Goal: Task Accomplishment & Management: Manage account settings

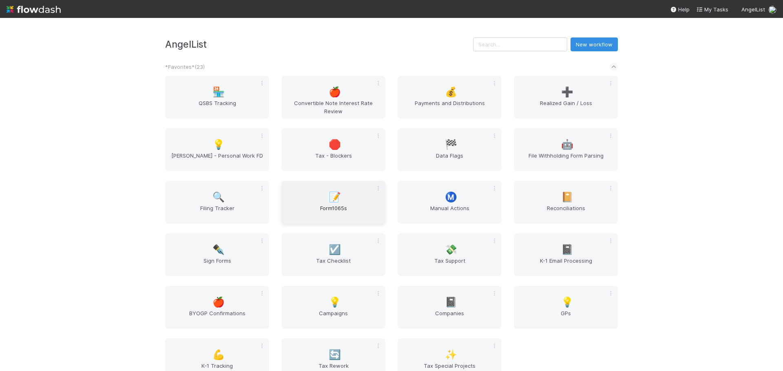
click at [354, 214] on span "Form1065s" at bounding box center [333, 212] width 97 height 16
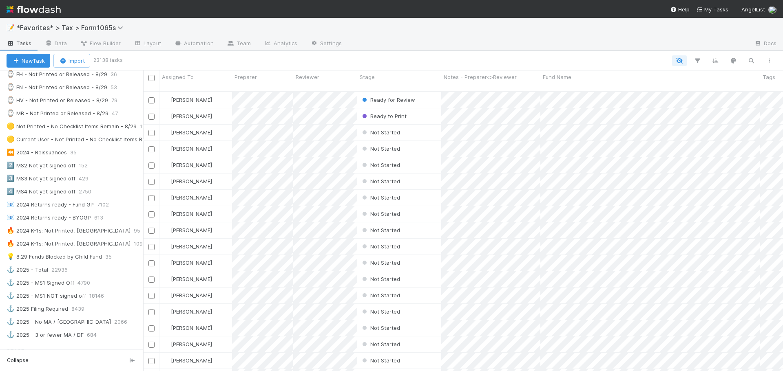
scroll to position [326, 0]
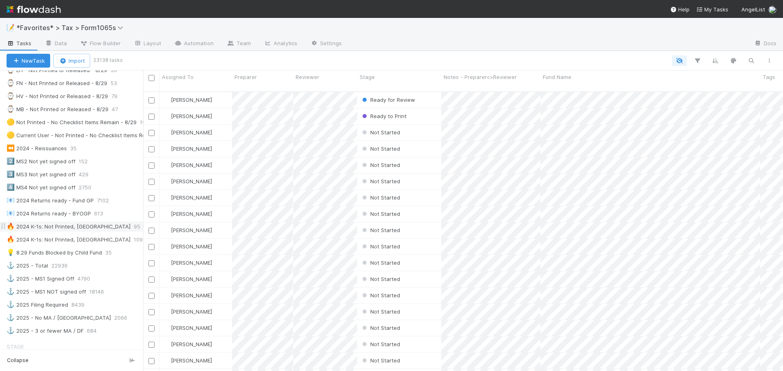
click at [94, 227] on div "🔥 2024 K-1s: Not Printed, Has States" at bounding box center [69, 227] width 124 height 10
click at [697, 63] on icon "button" at bounding box center [697, 60] width 8 height 7
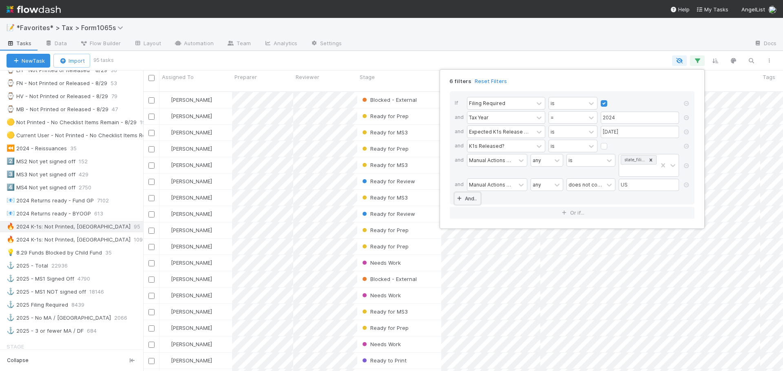
click at [467, 199] on link "And.." at bounding box center [468, 199] width 26 height 12
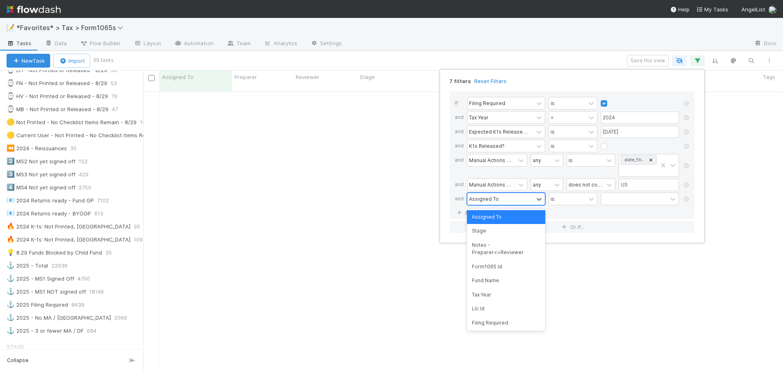
click at [487, 197] on div "Assigned To" at bounding box center [484, 198] width 30 height 7
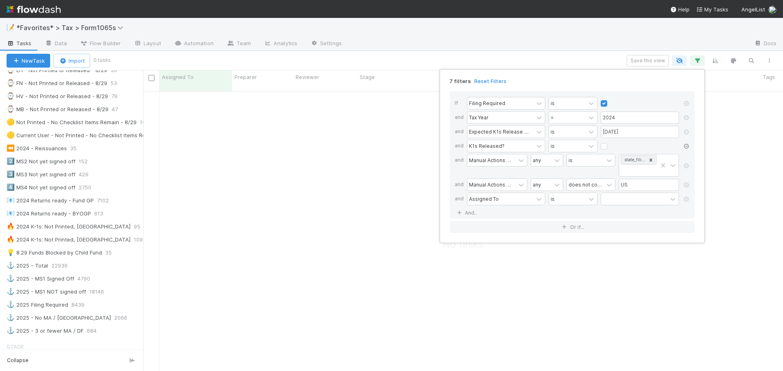
click at [685, 148] on icon at bounding box center [686, 146] width 8 height 5
click at [534, 30] on div "6 filters Reset Filters If Filing Required is and Tax Year = 2024 and Expected …" at bounding box center [391, 185] width 783 height 371
drag, startPoint x: 535, startPoint y: 35, endPoint x: 307, endPoint y: 88, distance: 234.4
click at [532, 36] on div "6 filters Reset Filters If Filing Required is and Tax Year = 2024 and Expected …" at bounding box center [391, 185] width 783 height 371
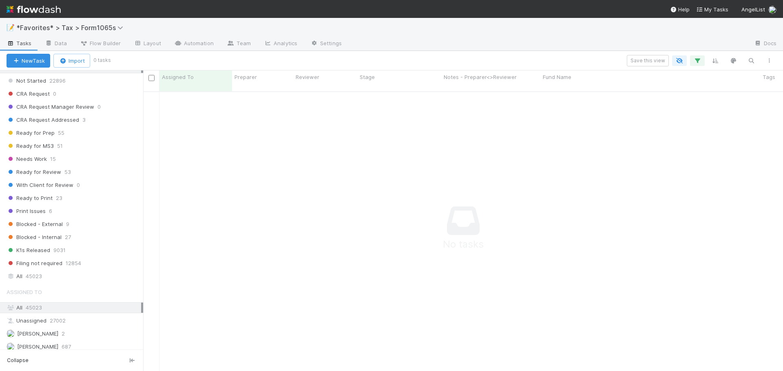
scroll to position [652, 0]
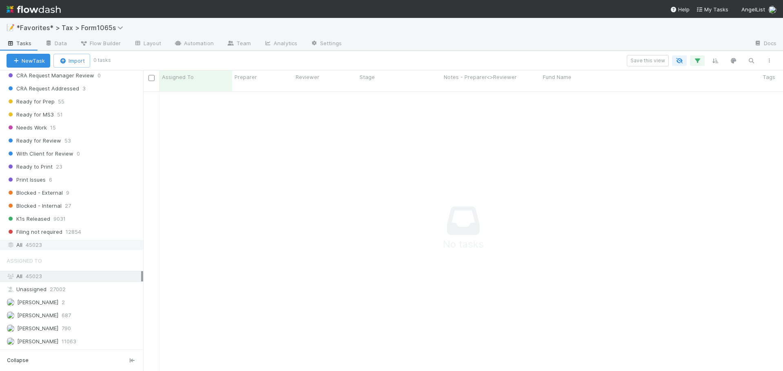
click at [52, 250] on div "All 45023" at bounding box center [74, 245] width 135 height 10
click at [697, 66] on div "Save this view" at bounding box center [443, 60] width 669 height 11
click at [697, 65] on button "button" at bounding box center [697, 60] width 15 height 11
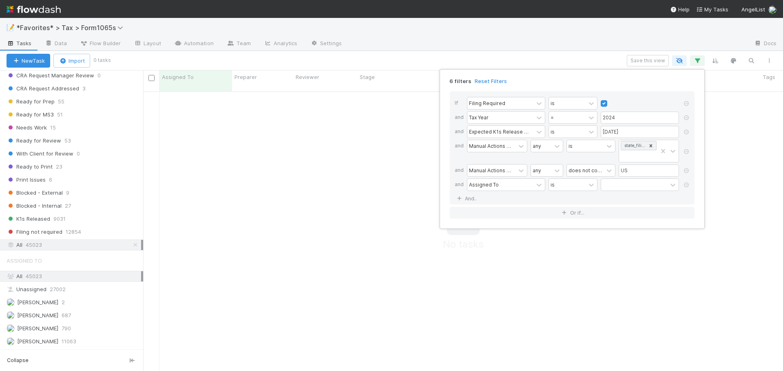
click at [501, 21] on div "6 filters Reset Filters If Filing Required is and Tax Year = 2024 and Expected …" at bounding box center [391, 185] width 783 height 371
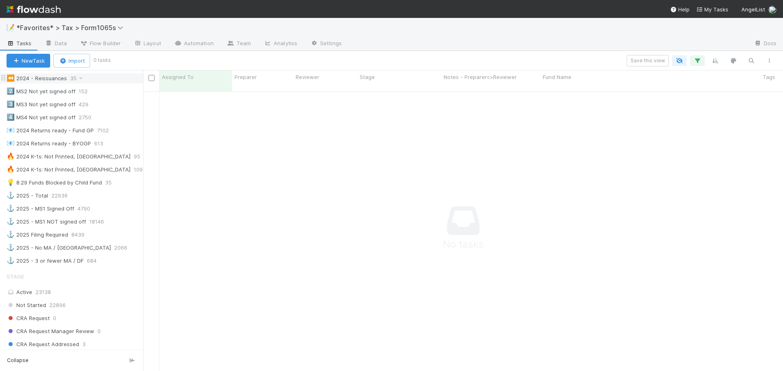
scroll to position [245, 0]
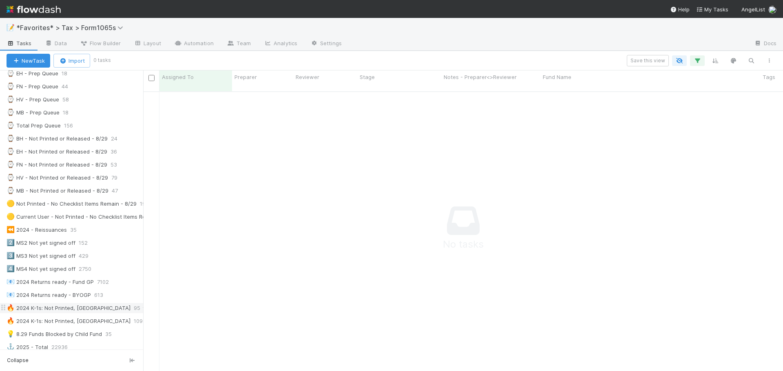
click at [80, 307] on div "🔥 2024 K-1s: Not Printed, Has States" at bounding box center [69, 308] width 124 height 10
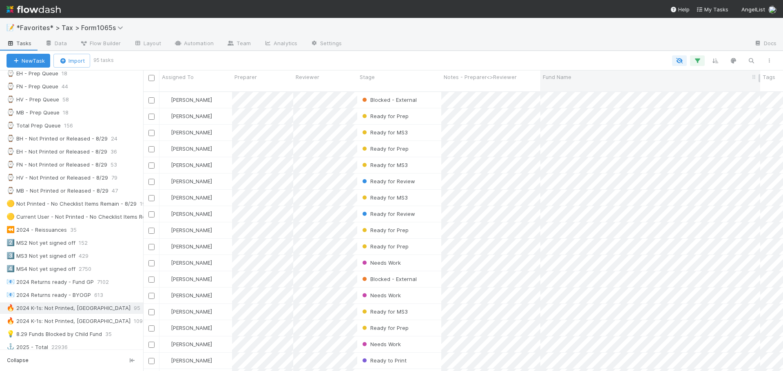
scroll to position [280, 634]
click at [697, 57] on icon "button" at bounding box center [697, 60] width 8 height 7
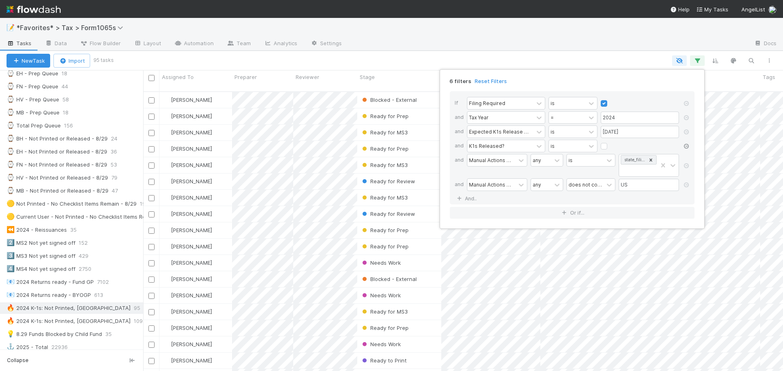
click at [688, 146] on icon at bounding box center [686, 146] width 8 height 5
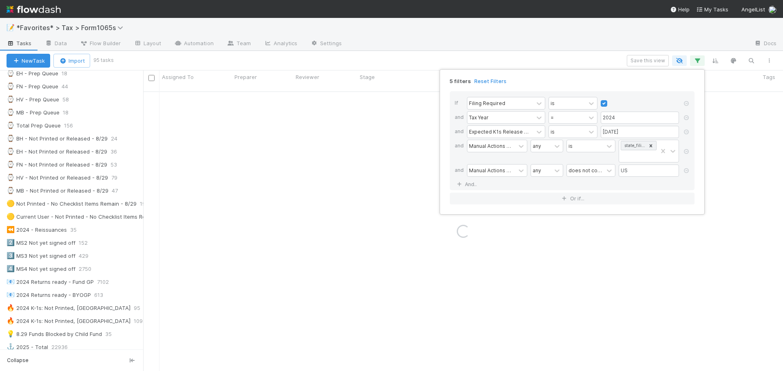
click at [607, 45] on div "5 filters Reset Filters If Filing Required is and Tax Year = 2024 and Expected …" at bounding box center [391, 185] width 783 height 371
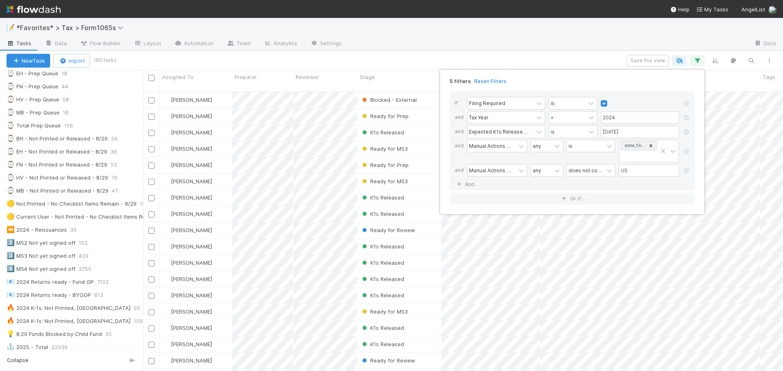
scroll to position [280, 634]
click at [604, 46] on div "5 filters Reset Filters If Filing Required is and Tax Year = 2024 and Expected …" at bounding box center [391, 185] width 783 height 371
click at [697, 64] on icon "button" at bounding box center [697, 60] width 8 height 7
click at [561, 53] on div "5 filters Reset Filters If Filing Required is and Tax Year = 2024 and Expected …" at bounding box center [391, 185] width 783 height 371
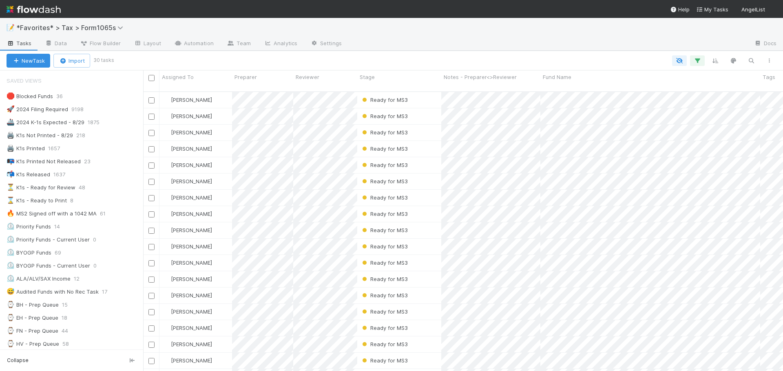
scroll to position [7, 7]
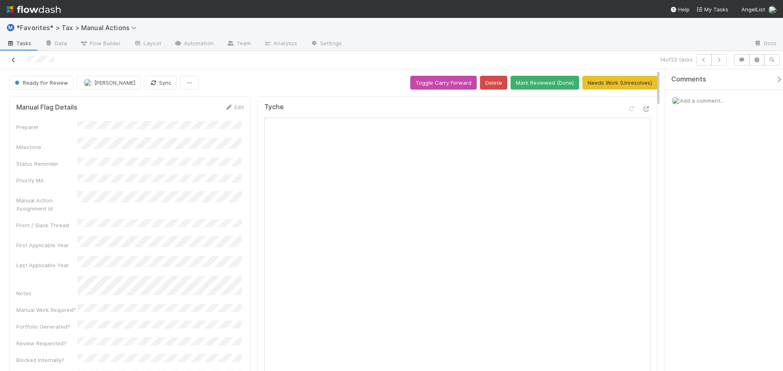
click at [10, 59] on icon at bounding box center [13, 59] width 8 height 5
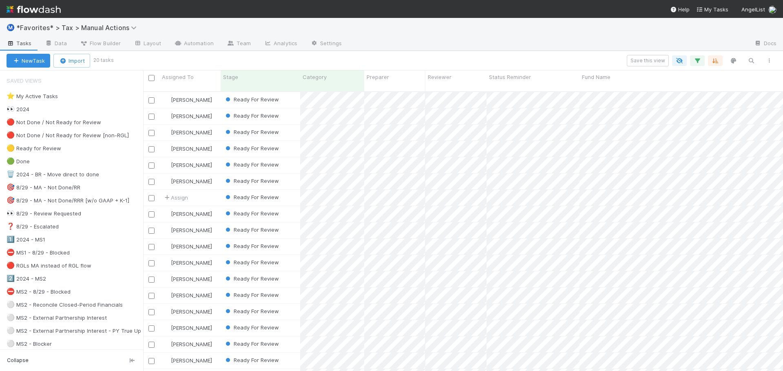
scroll to position [280, 634]
click at [448, 33] on div "Ⓜ️ *Favorites* > Tax > Manual Actions" at bounding box center [391, 28] width 783 height 20
click at [697, 62] on icon "button" at bounding box center [697, 60] width 8 height 7
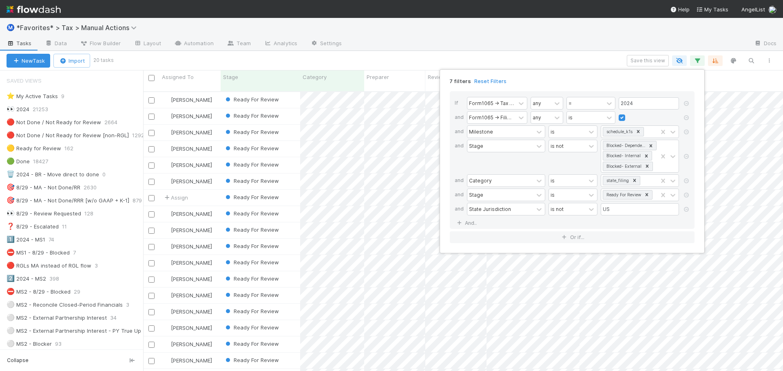
click at [646, 33] on div "7 filters Reset Filters If Form1065 -> Tax Year any = 2024 and Form1065 -> Fili…" at bounding box center [391, 185] width 783 height 371
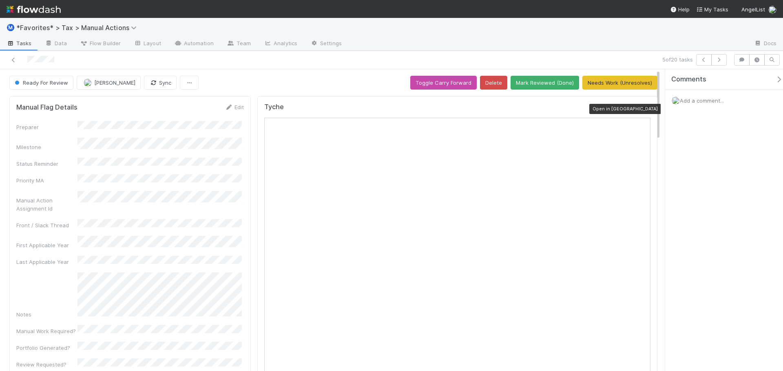
click at [642, 109] on icon at bounding box center [646, 108] width 8 height 5
click at [12, 62] on link at bounding box center [13, 60] width 8 height 8
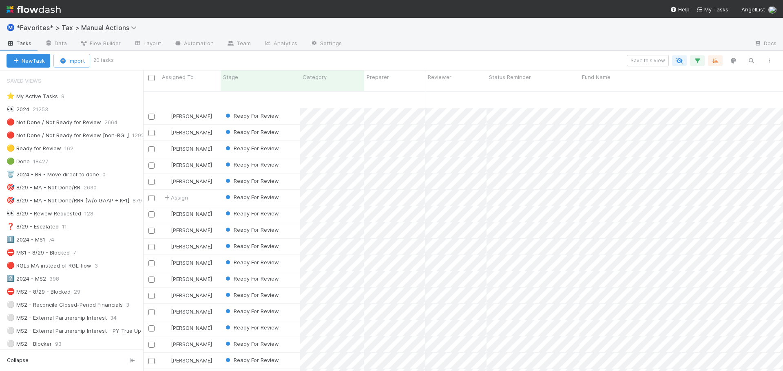
scroll to position [46, 0]
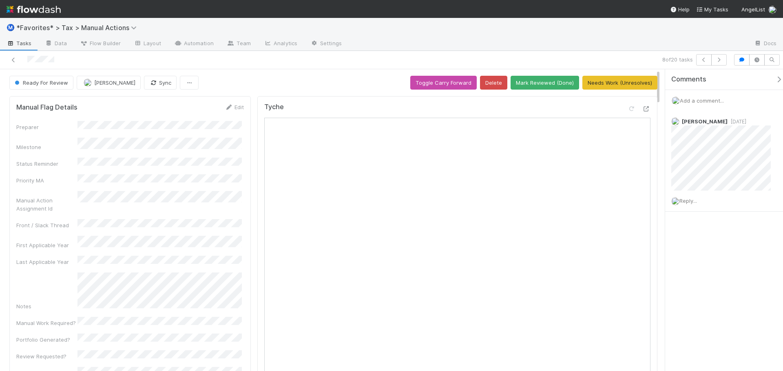
drag, startPoint x: 658, startPoint y: 113, endPoint x: 657, endPoint y: 2, distance: 110.9
click at [657, 2] on div "Ⓜ️ *Favorites* > Tax > Manual Actions Tasks Data Flow Builder Layout Automation…" at bounding box center [391, 185] width 783 height 371
click at [642, 106] on div at bounding box center [646, 109] width 8 height 8
click at [358, 55] on div at bounding box center [185, 59] width 365 height 11
drag, startPoint x: 604, startPoint y: 40, endPoint x: 609, endPoint y: 43, distance: 5.3
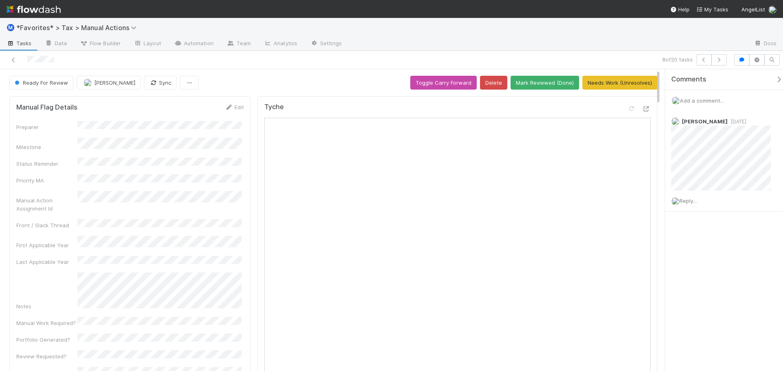
click at [604, 40] on div at bounding box center [547, 44] width 399 height 13
click at [527, 46] on div at bounding box center [547, 44] width 399 height 13
click at [717, 59] on icon "button" at bounding box center [719, 59] width 8 height 5
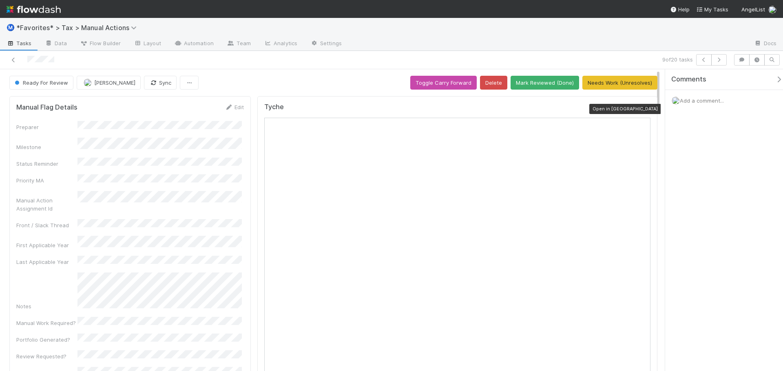
click at [642, 109] on icon at bounding box center [646, 108] width 8 height 5
click at [700, 100] on span "Add a comment..." at bounding box center [702, 100] width 44 height 7
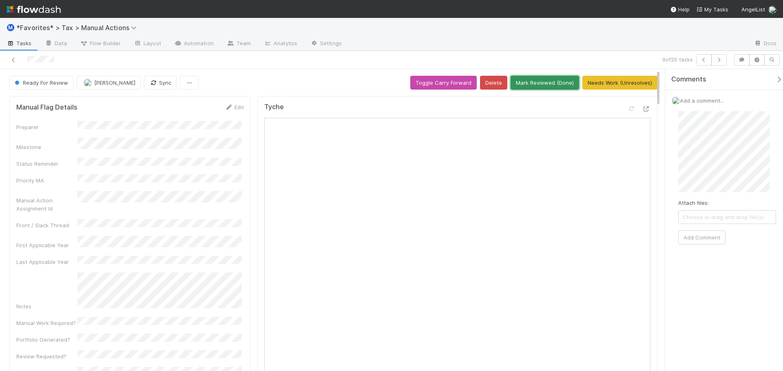
click at [542, 84] on button "Mark Reviewed (Done)" at bounding box center [544, 83] width 68 height 14
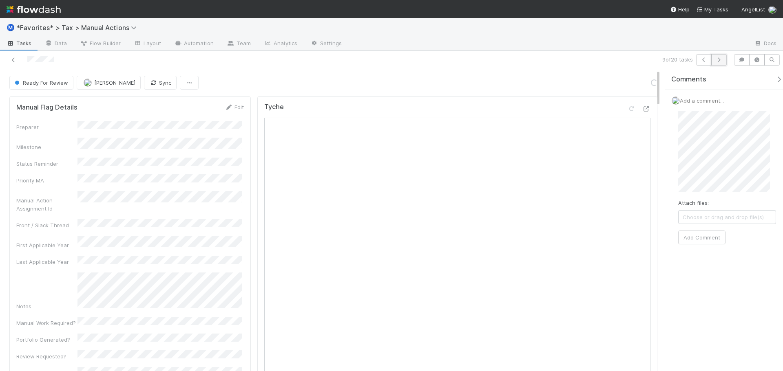
click at [719, 58] on icon "button" at bounding box center [719, 59] width 8 height 5
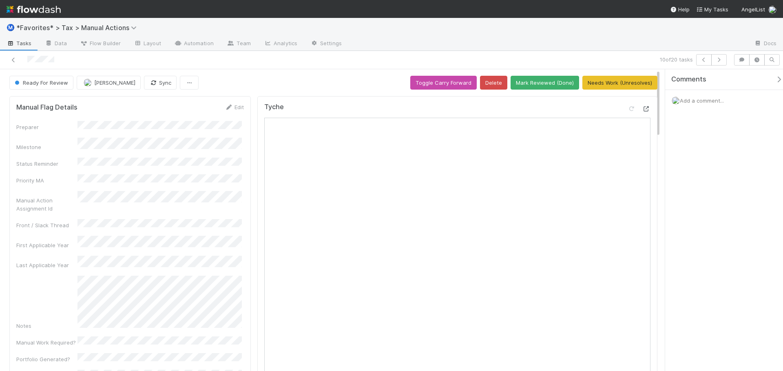
click at [642, 109] on icon at bounding box center [646, 108] width 8 height 5
click at [529, 80] on button "Mark Reviewed (Done)" at bounding box center [544, 83] width 68 height 14
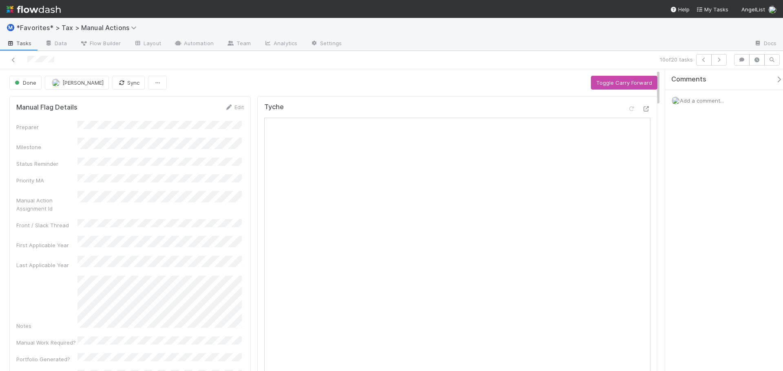
click at [519, 53] on div "10 of 20 tasks" at bounding box center [391, 60] width 783 height 18
click at [721, 56] on button "button" at bounding box center [718, 59] width 15 height 11
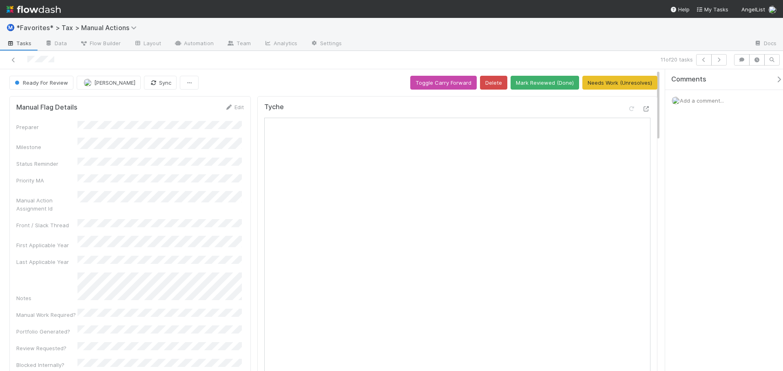
click at [647, 108] on div "Tyche" at bounding box center [457, 315] width 400 height 438
click at [642, 110] on icon at bounding box center [646, 108] width 8 height 5
click at [684, 101] on span "Add a comment..." at bounding box center [702, 100] width 44 height 7
click at [706, 234] on button "Add Comment" at bounding box center [701, 238] width 47 height 14
click at [597, 54] on div "11 of 20 tasks" at bounding box center [549, 59] width 362 height 11
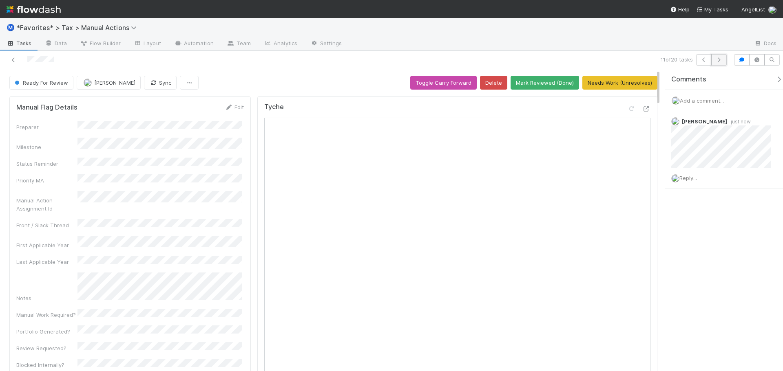
click at [717, 59] on icon "button" at bounding box center [719, 59] width 8 height 5
click at [702, 60] on icon "button" at bounding box center [704, 59] width 8 height 5
click at [662, 39] on div at bounding box center [547, 44] width 399 height 13
click at [716, 55] on button "button" at bounding box center [718, 59] width 15 height 11
click at [642, 111] on icon at bounding box center [646, 108] width 8 height 5
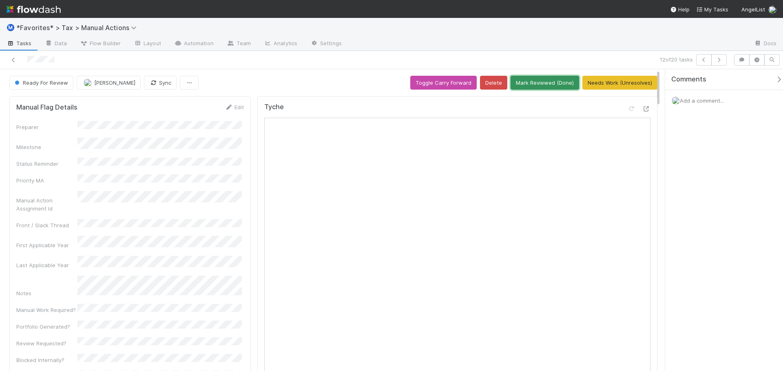
click at [553, 85] on button "Mark Reviewed (Done)" at bounding box center [544, 83] width 68 height 14
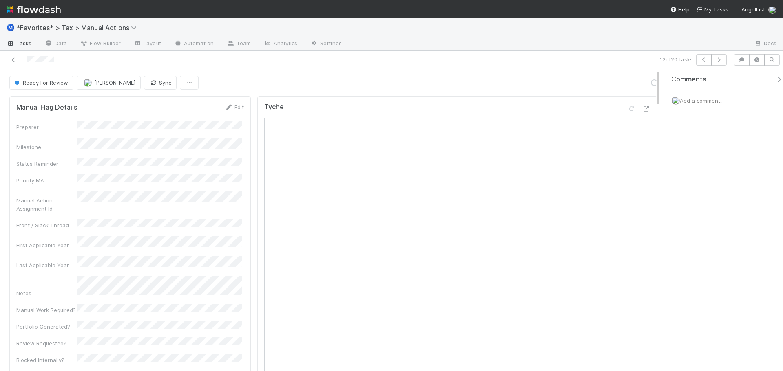
click at [561, 55] on div "12 of 20 tasks" at bounding box center [549, 59] width 362 height 11
drag, startPoint x: 528, startPoint y: 65, endPoint x: 668, endPoint y: 62, distance: 139.9
click at [529, 64] on div "12 of 20 tasks" at bounding box center [549, 59] width 362 height 11
click at [720, 59] on icon "button" at bounding box center [719, 59] width 8 height 5
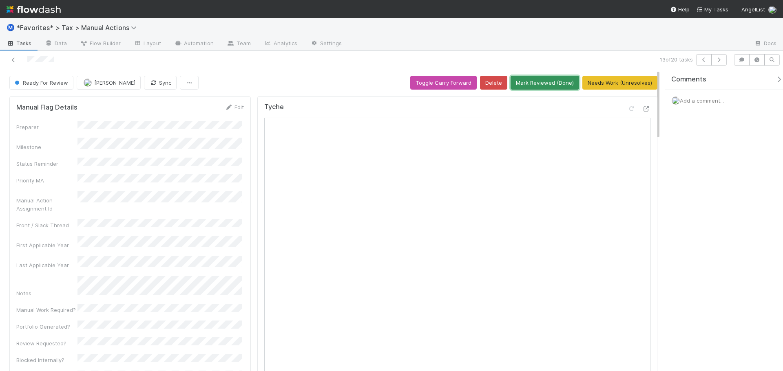
click at [558, 79] on button "Mark Reviewed (Done)" at bounding box center [544, 83] width 68 height 14
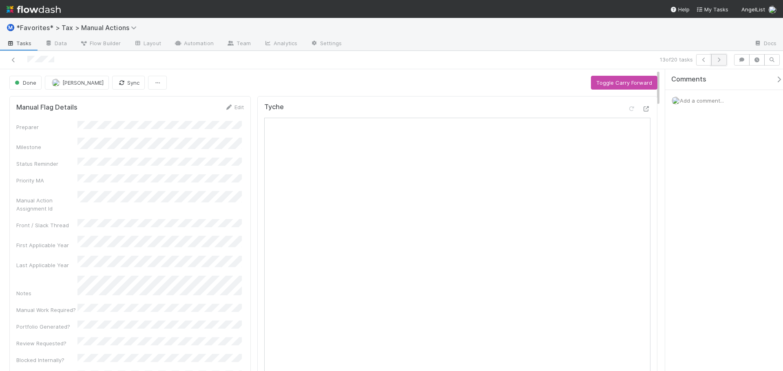
click at [720, 64] on button "button" at bounding box center [718, 59] width 15 height 11
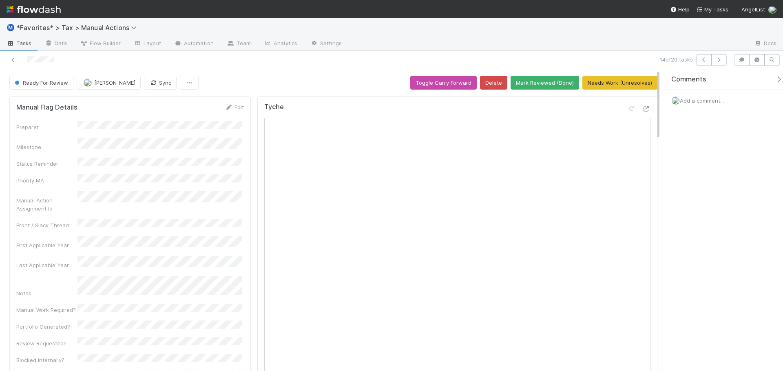
drag, startPoint x: 720, startPoint y: 64, endPoint x: 666, endPoint y: 42, distance: 58.7
click at [666, 42] on div at bounding box center [547, 44] width 399 height 13
click at [541, 79] on button "Mark Reviewed (Done)" at bounding box center [544, 83] width 68 height 14
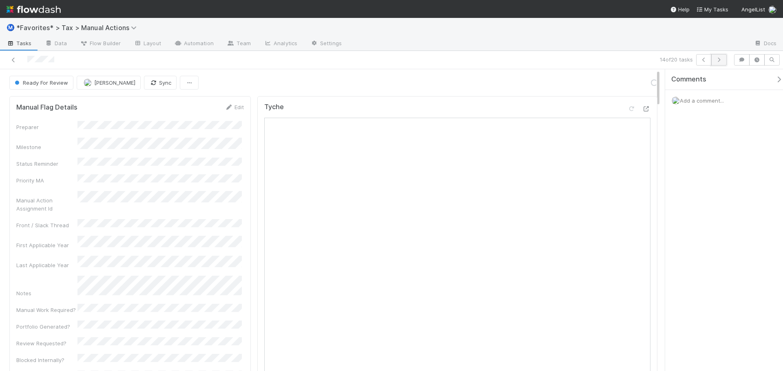
click at [720, 64] on button "button" at bounding box center [718, 59] width 15 height 11
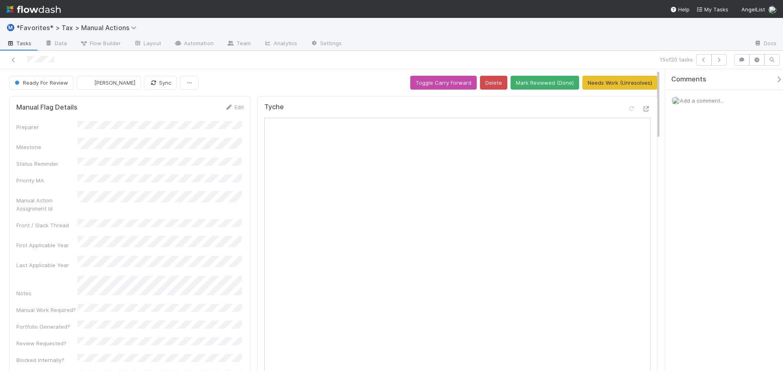
click at [303, 79] on div "Ready For Review Blake Hall Sync Toggle Carry Forward Delete Mark Reviewed (Don…" at bounding box center [333, 83] width 648 height 14
click at [561, 79] on button "Mark Reviewed (Done)" at bounding box center [544, 83] width 68 height 14
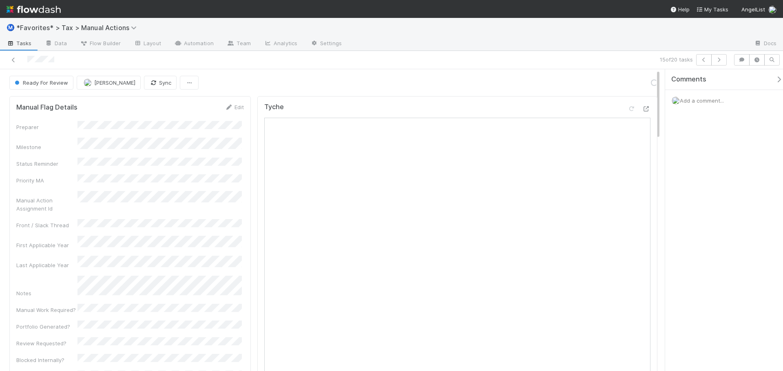
click at [562, 58] on div "15 of 20 tasks" at bounding box center [549, 59] width 362 height 11
click at [562, 59] on div "15 of 20 tasks" at bounding box center [549, 59] width 362 height 11
click at [715, 61] on icon "button" at bounding box center [719, 59] width 8 height 5
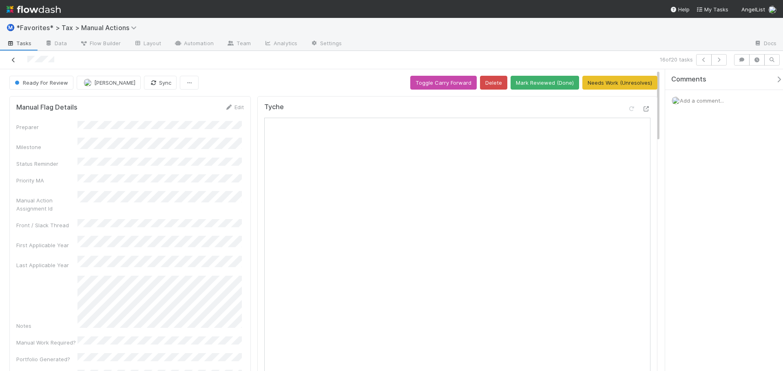
click at [10, 58] on icon at bounding box center [13, 59] width 8 height 5
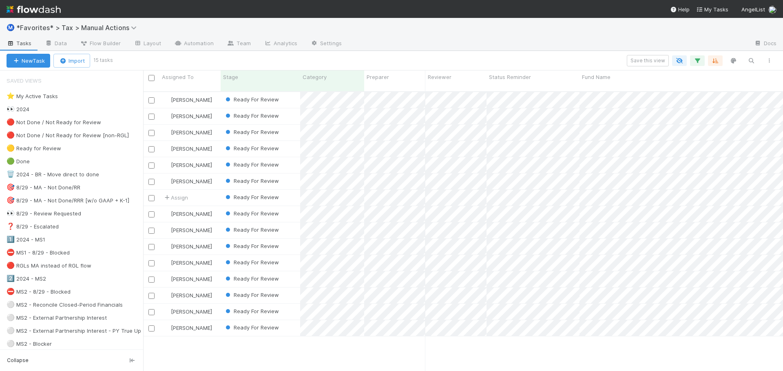
scroll to position [280, 634]
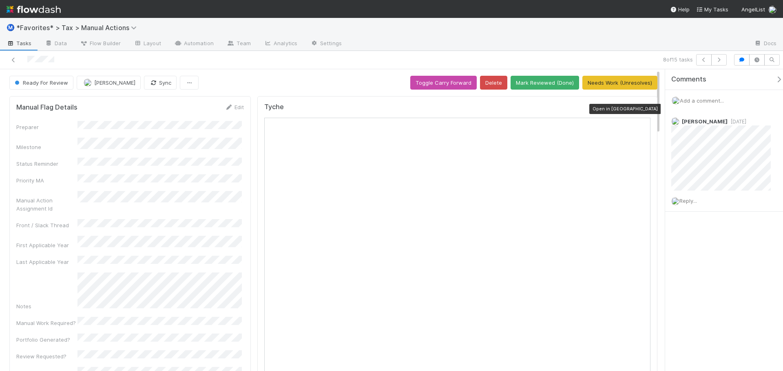
click at [642, 109] on icon at bounding box center [646, 108] width 8 height 5
click at [697, 98] on span "Add a comment..." at bounding box center [702, 100] width 44 height 7
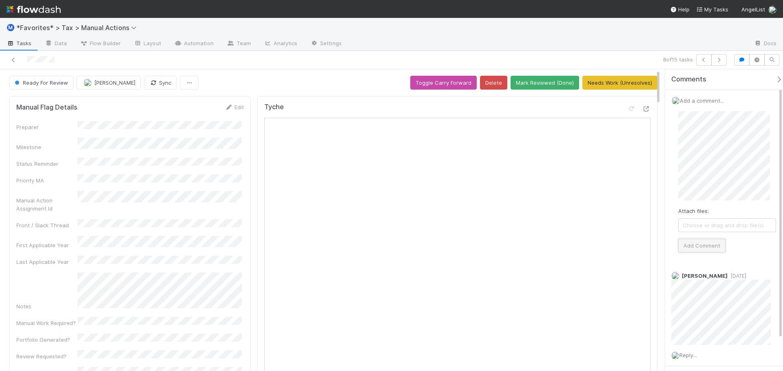
click at [708, 248] on button "Add Comment" at bounding box center [701, 246] width 47 height 14
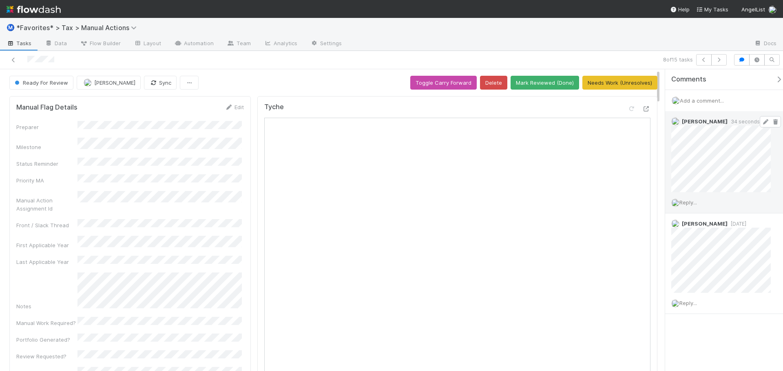
click at [761, 125] on link at bounding box center [765, 122] width 8 height 7
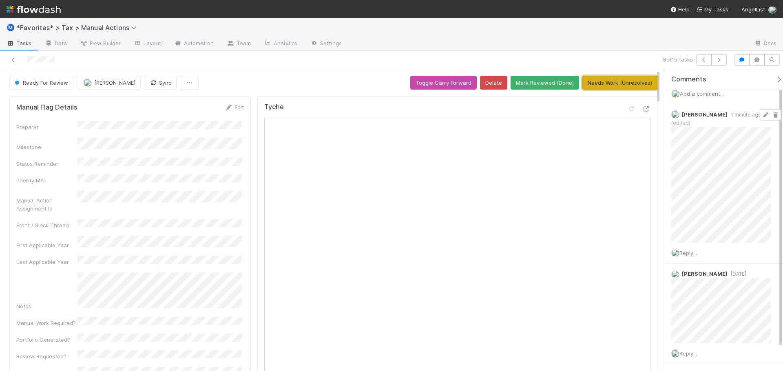
click at [612, 82] on button "Needs Work (Unresolves)" at bounding box center [619, 83] width 75 height 14
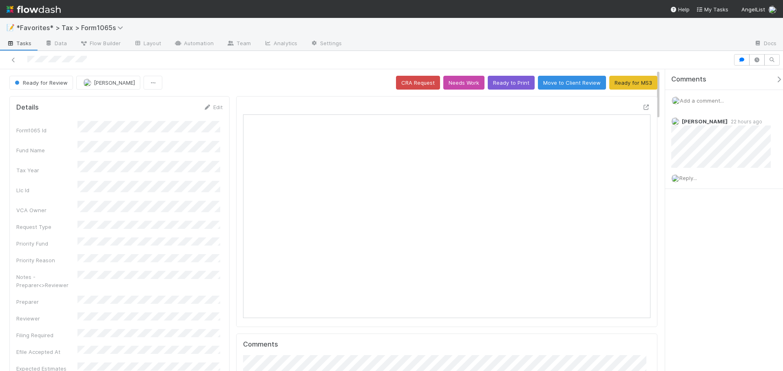
scroll to position [159, 397]
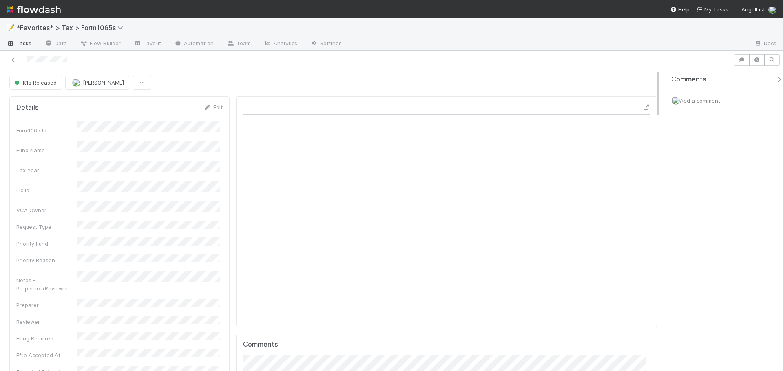
scroll to position [159, 198]
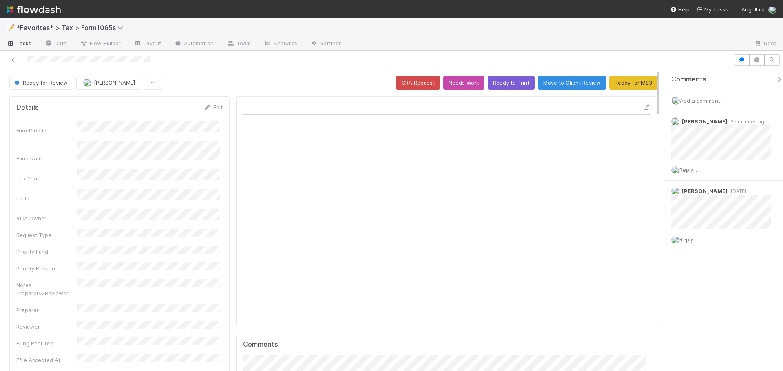
scroll to position [159, 397]
click at [642, 106] on icon at bounding box center [646, 107] width 8 height 5
click at [587, 27] on div "📝 *Favorites* > Tax > Form1065s" at bounding box center [391, 28] width 783 height 20
click at [580, 38] on div at bounding box center [547, 44] width 399 height 13
click at [564, 38] on div at bounding box center [547, 44] width 399 height 13
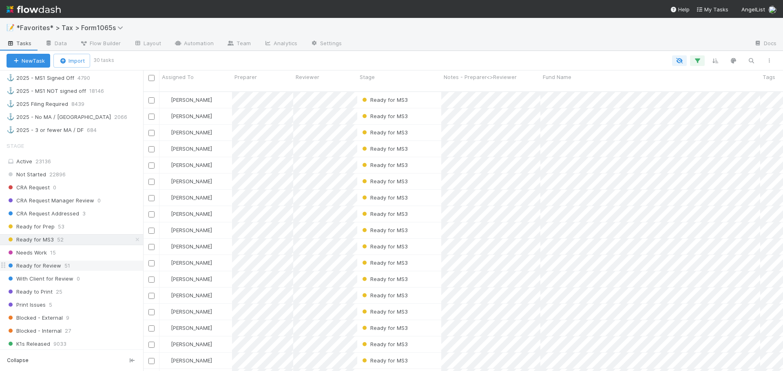
scroll to position [530, 0]
click at [79, 261] on div "Ready for Review 51" at bounding box center [75, 263] width 137 height 10
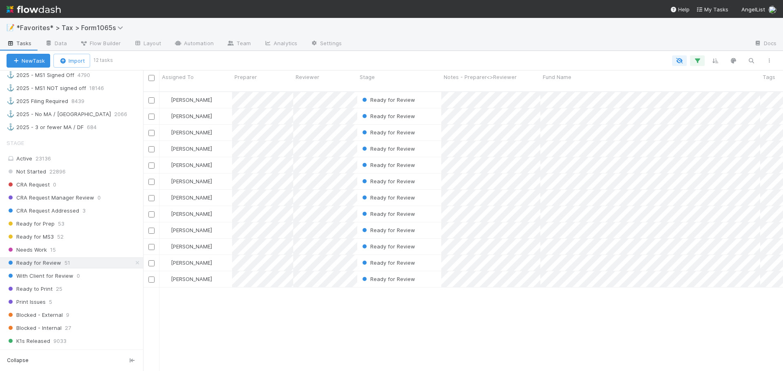
scroll to position [280, 634]
type input "m"
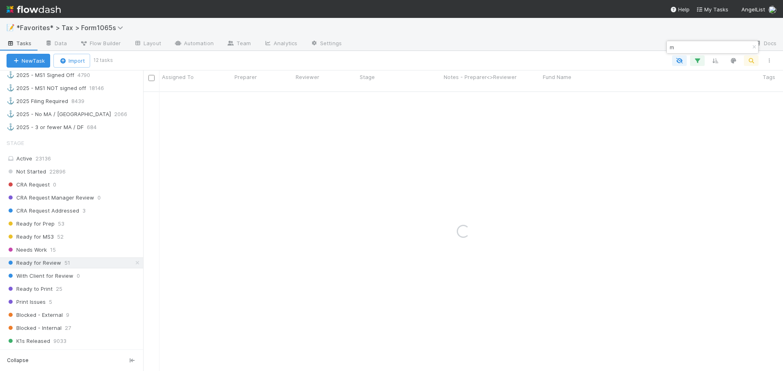
click at [753, 48] on icon "button" at bounding box center [754, 47] width 8 height 5
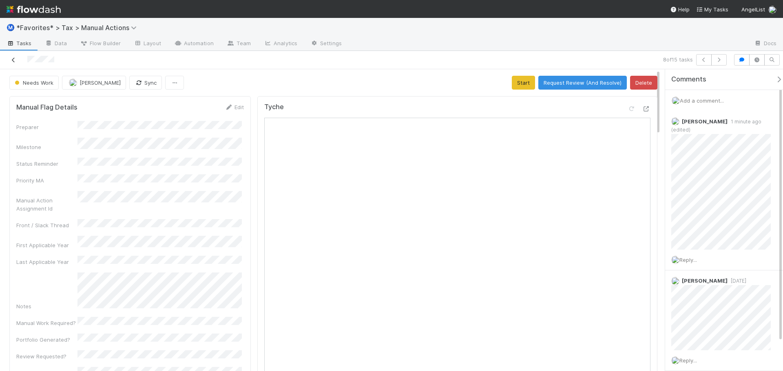
click at [13, 60] on icon at bounding box center [13, 59] width 8 height 5
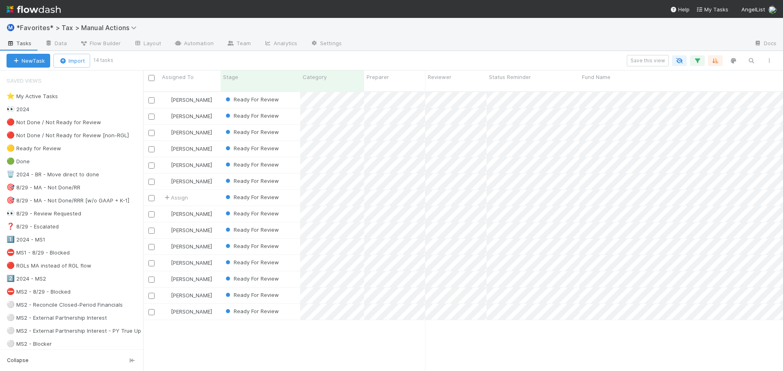
scroll to position [280, 634]
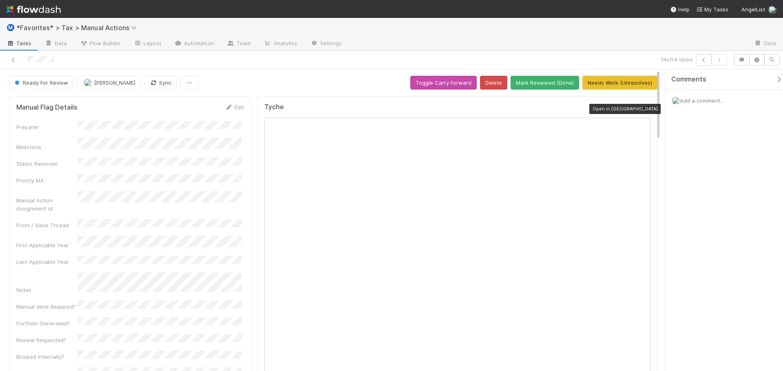
click at [642, 108] on icon at bounding box center [646, 108] width 8 height 5
click at [12, 58] on icon at bounding box center [13, 59] width 8 height 5
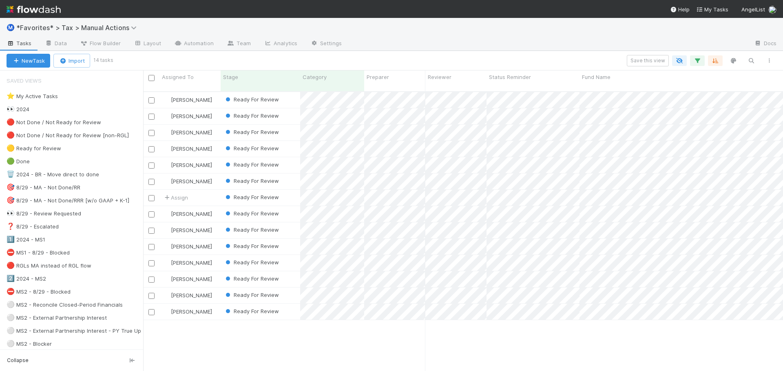
scroll to position [7, 7]
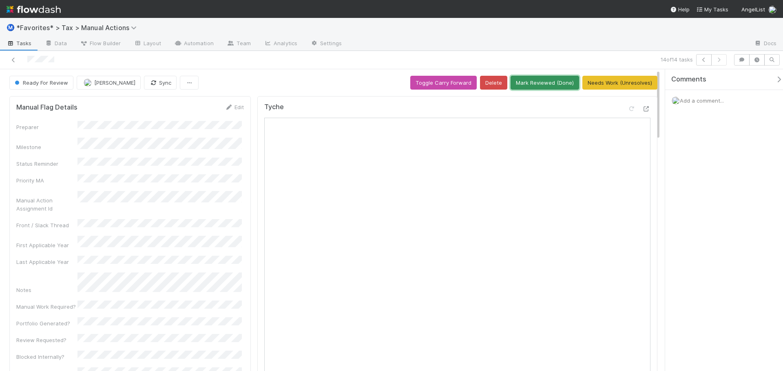
click at [553, 84] on button "Mark Reviewed (Done)" at bounding box center [544, 83] width 68 height 14
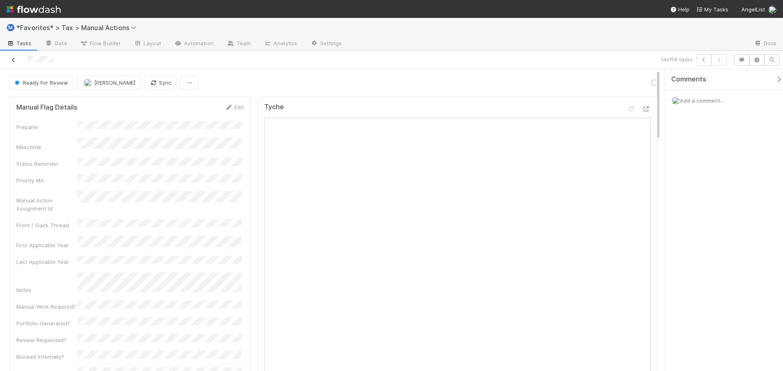
click at [13, 60] on icon at bounding box center [13, 59] width 8 height 5
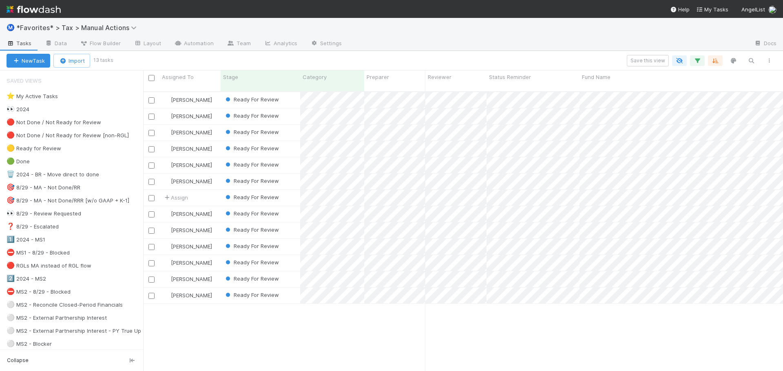
scroll to position [280, 634]
click at [471, 188] on div at bounding box center [391, 185] width 783 height 371
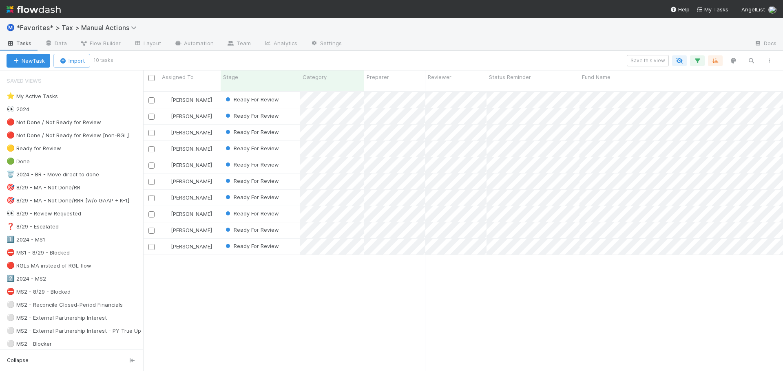
scroll to position [280, 634]
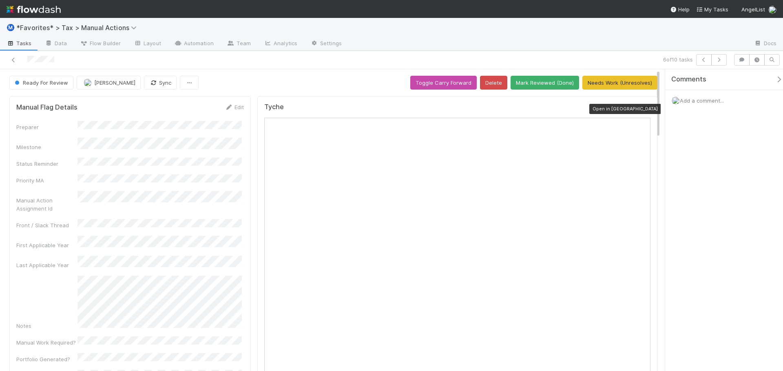
click at [642, 108] on icon at bounding box center [646, 108] width 8 height 5
click at [12, 63] on link at bounding box center [13, 60] width 8 height 8
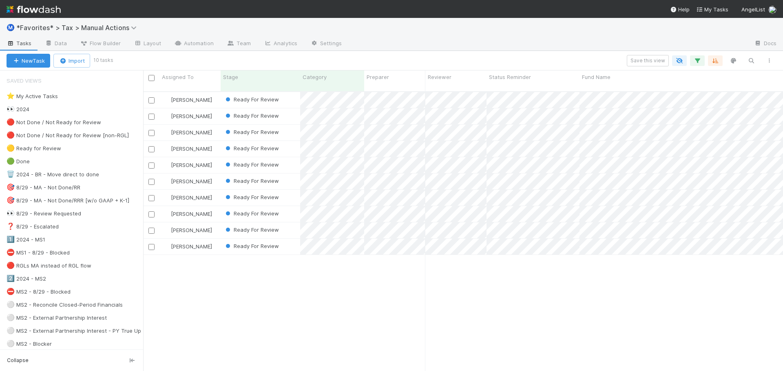
scroll to position [280, 634]
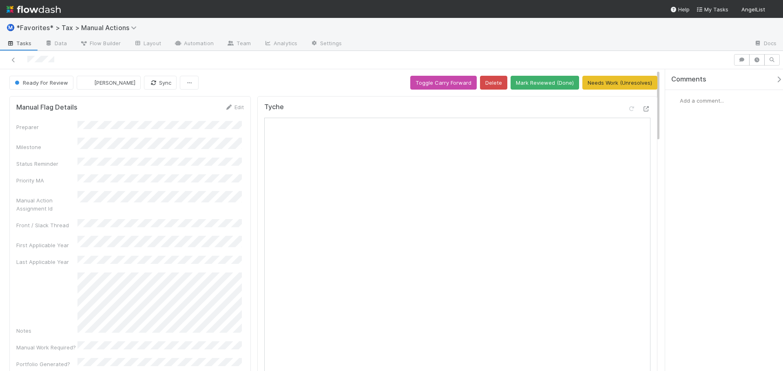
click at [702, 100] on span "Add a comment..." at bounding box center [702, 100] width 44 height 7
click at [716, 239] on button "Add Comment" at bounding box center [701, 238] width 47 height 14
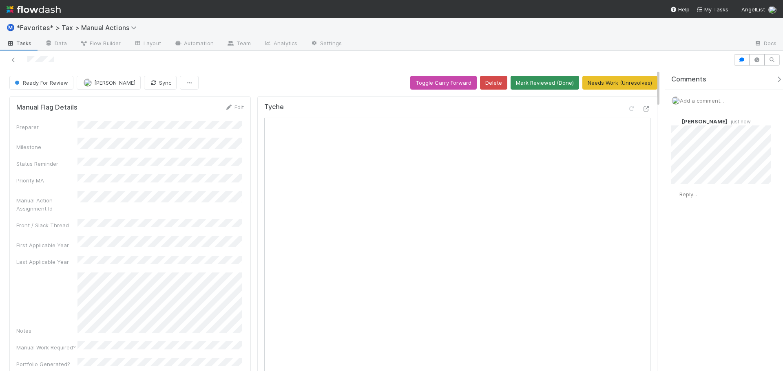
drag, startPoint x: 536, startPoint y: 57, endPoint x: 541, endPoint y: 84, distance: 27.8
click at [536, 57] on div at bounding box center [366, 59] width 726 height 11
click at [593, 79] on button "Needs Work (Unresolves)" at bounding box center [619, 83] width 75 height 14
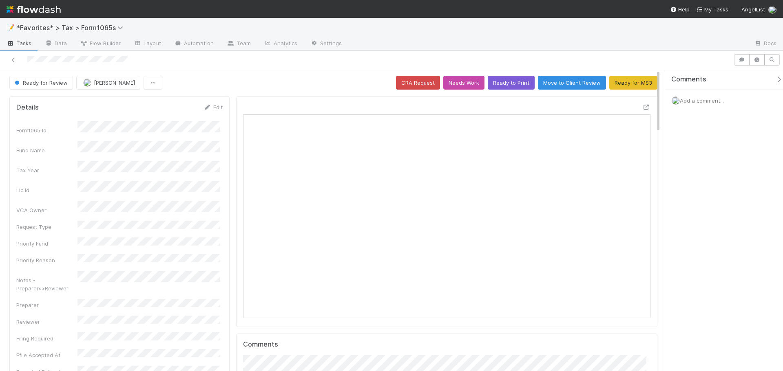
scroll to position [159, 198]
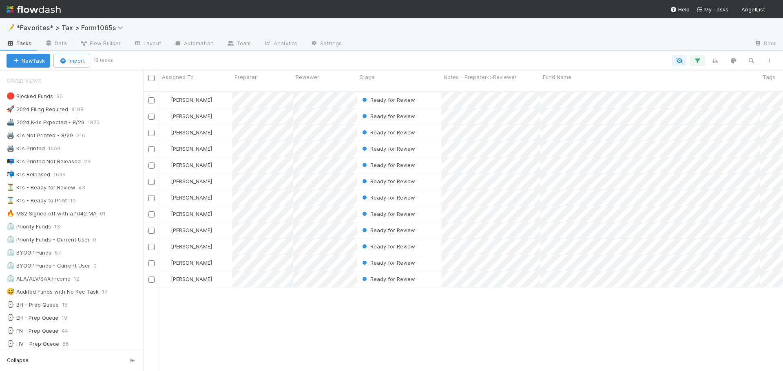
scroll to position [7, 7]
click at [44, 5] on img at bounding box center [34, 9] width 54 height 14
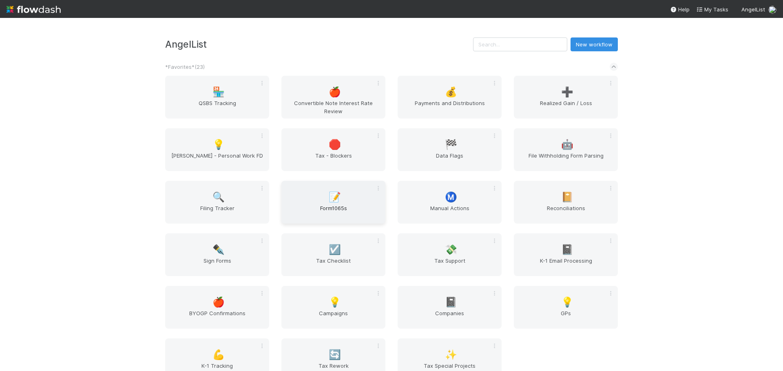
click at [347, 207] on span "Form1065s" at bounding box center [333, 212] width 97 height 16
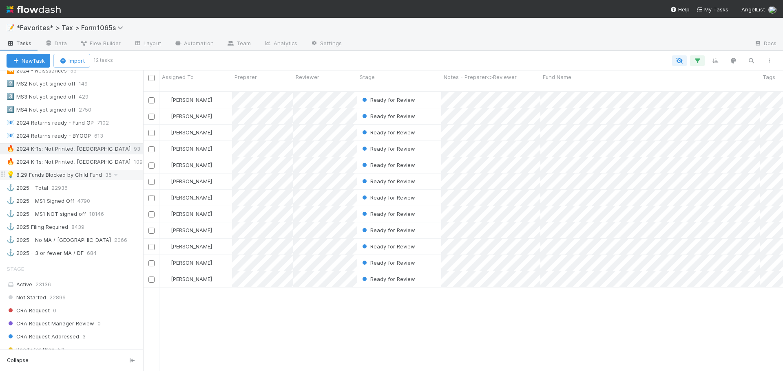
scroll to position [571, 0]
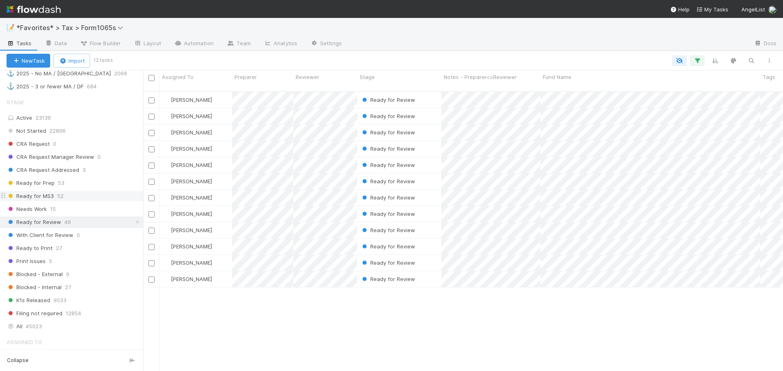
click at [76, 195] on div "Ready for MS3 52" at bounding box center [75, 196] width 137 height 10
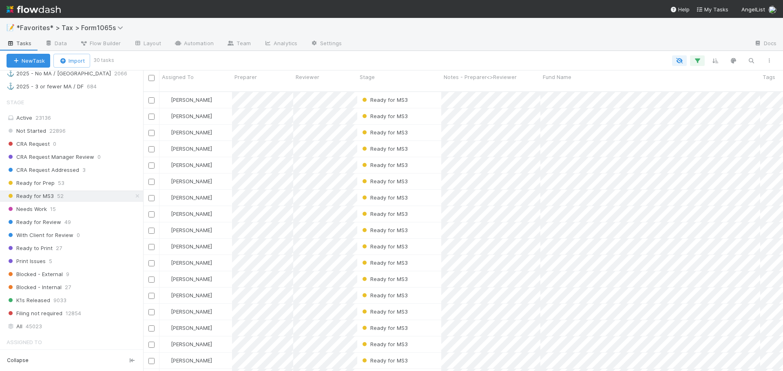
scroll to position [280, 634]
click at [431, 94] on div "Ready for MS3" at bounding box center [399, 100] width 84 height 16
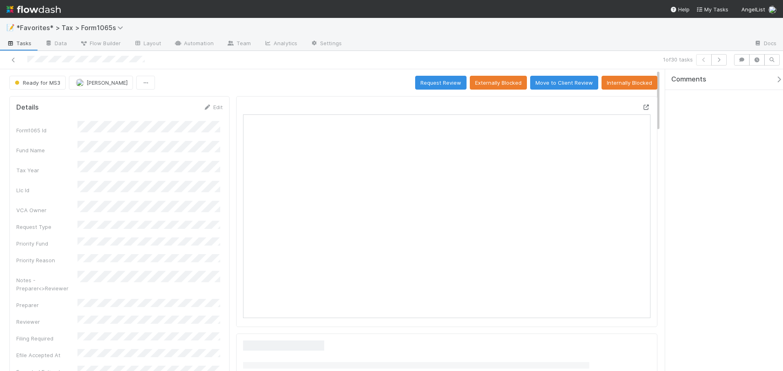
click at [642, 108] on icon at bounding box center [646, 107] width 8 height 5
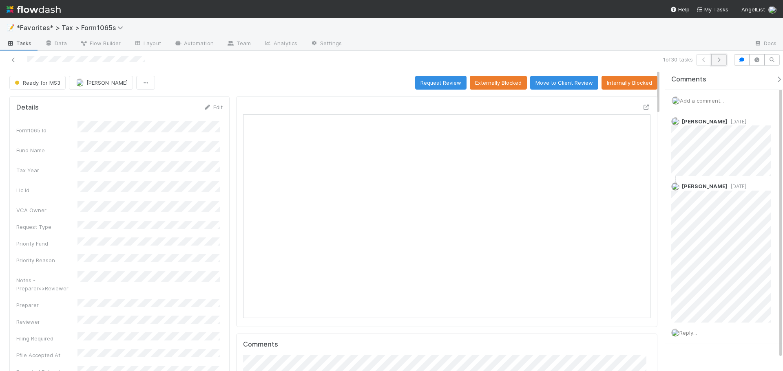
scroll to position [7, 7]
click at [720, 60] on icon "button" at bounding box center [719, 59] width 8 height 5
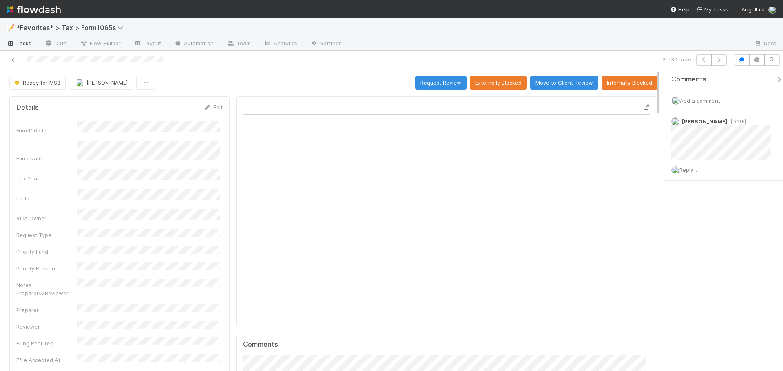
scroll to position [159, 397]
click at [642, 108] on icon at bounding box center [646, 107] width 8 height 5
click at [729, 63] on div "2 of 30 tasks" at bounding box center [549, 59] width 362 height 11
click at [724, 62] on button "button" at bounding box center [718, 59] width 15 height 11
click at [717, 59] on icon "button" at bounding box center [719, 59] width 8 height 5
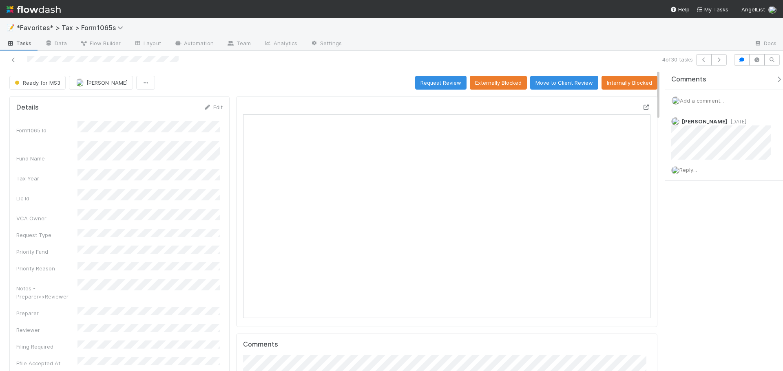
click at [642, 109] on icon at bounding box center [646, 107] width 8 height 5
click at [724, 63] on button "button" at bounding box center [718, 59] width 15 height 11
click at [724, 60] on button "button" at bounding box center [718, 59] width 15 height 11
click at [717, 63] on button "button" at bounding box center [718, 59] width 15 height 11
click at [716, 59] on icon "button" at bounding box center [719, 59] width 8 height 5
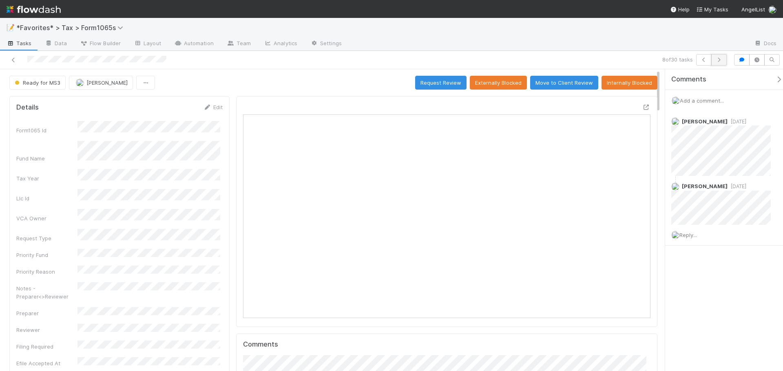
click at [717, 62] on button "button" at bounding box center [718, 59] width 15 height 11
click at [642, 108] on icon at bounding box center [646, 107] width 8 height 5
click at [716, 60] on icon "button" at bounding box center [719, 59] width 8 height 5
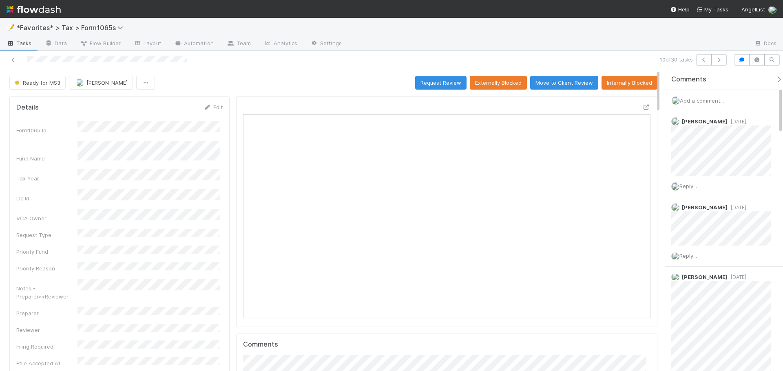
scroll to position [159, 397]
click at [717, 60] on icon "button" at bounding box center [719, 59] width 8 height 5
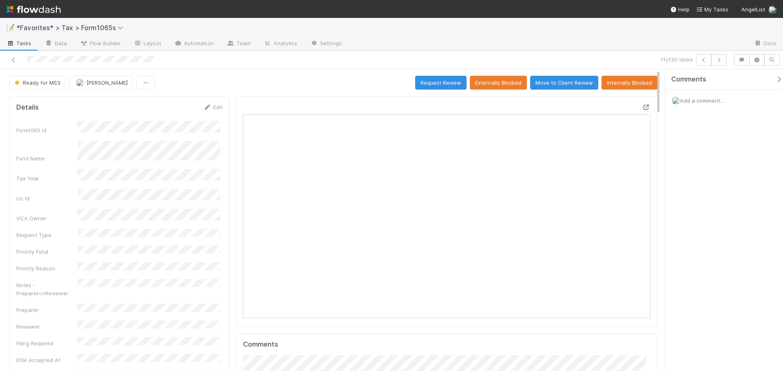
click at [642, 104] on div at bounding box center [646, 107] width 8 height 8
click at [716, 57] on icon "button" at bounding box center [719, 59] width 8 height 5
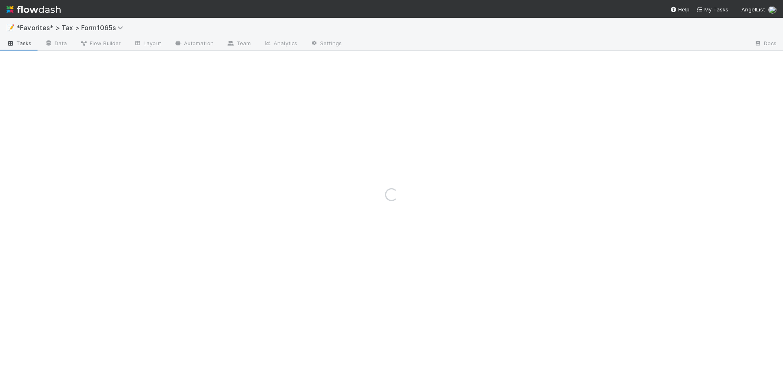
click at [634, 42] on div "Loading..." at bounding box center [391, 194] width 783 height 353
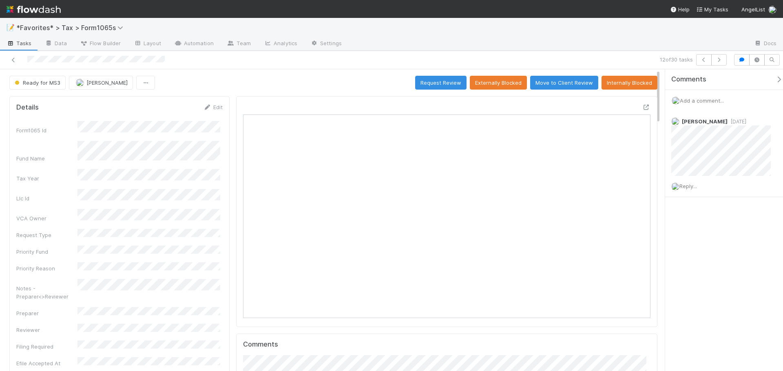
scroll to position [159, 198]
click at [722, 62] on icon "button" at bounding box center [719, 59] width 8 height 5
click at [716, 62] on icon "button" at bounding box center [719, 59] width 8 height 5
click at [727, 59] on div "14 of 30 tasks" at bounding box center [549, 59] width 362 height 11
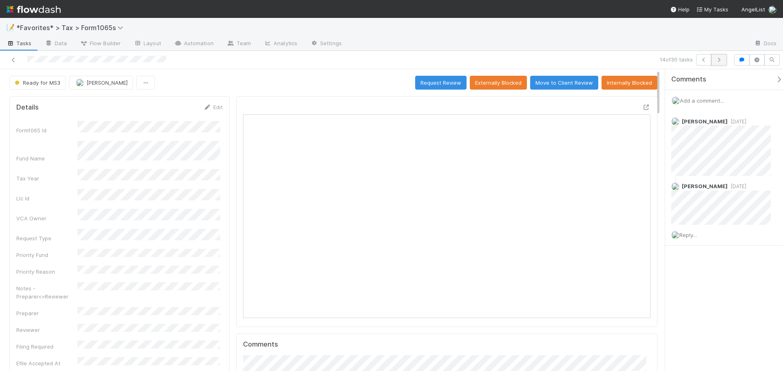
click at [724, 62] on button "button" at bounding box center [718, 59] width 15 height 11
click at [642, 108] on icon at bounding box center [646, 107] width 8 height 5
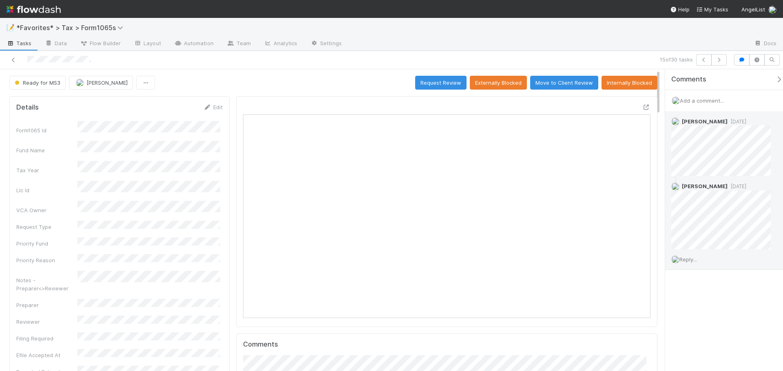
click at [692, 258] on span "Reply..." at bounding box center [688, 259] width 18 height 7
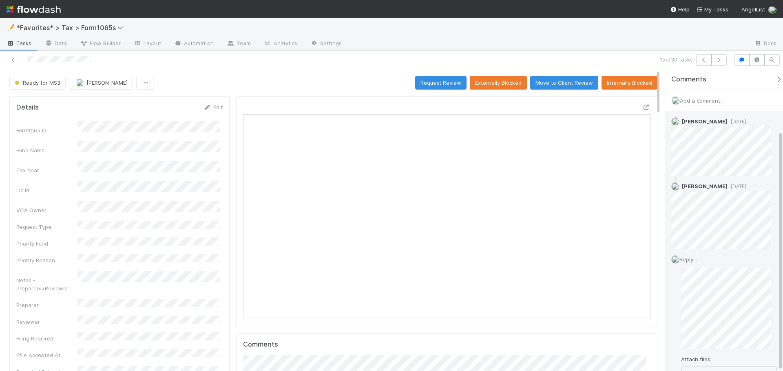
scroll to position [77, 0]
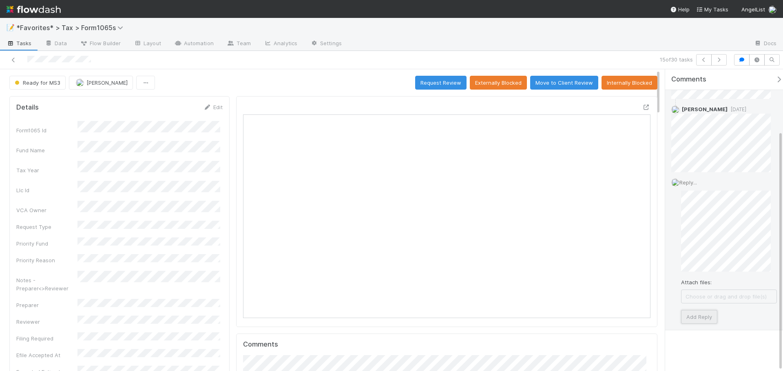
click at [698, 318] on button "Add Reply" at bounding box center [699, 317] width 36 height 14
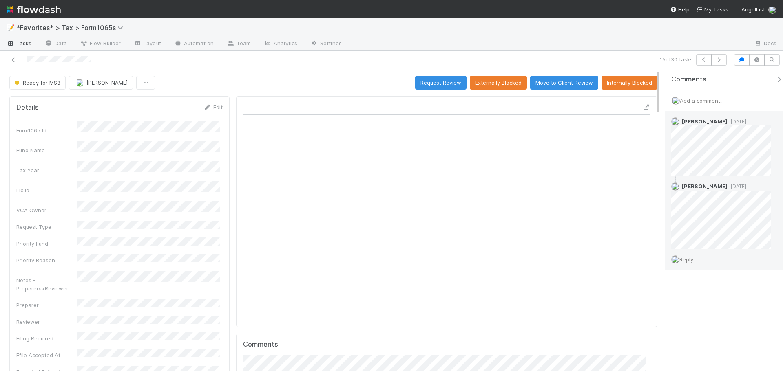
scroll to position [0, 0]
click at [503, 38] on div at bounding box center [547, 44] width 399 height 13
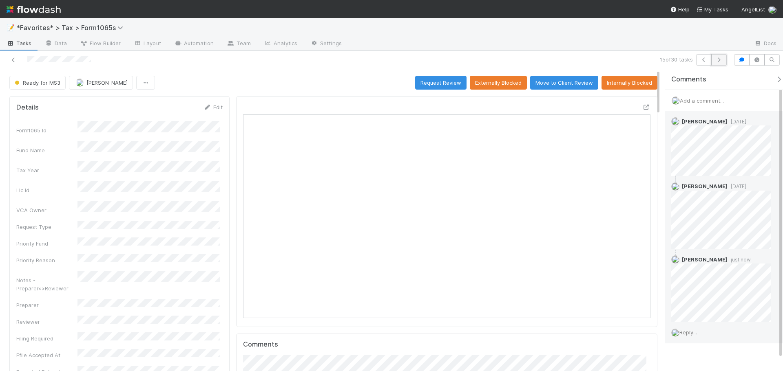
click at [726, 60] on button "button" at bounding box center [718, 59] width 15 height 11
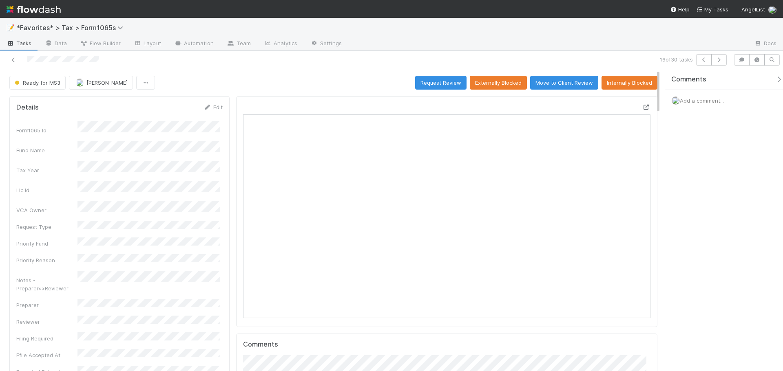
click at [642, 106] on icon at bounding box center [646, 107] width 8 height 5
click at [721, 60] on icon "button" at bounding box center [719, 59] width 8 height 5
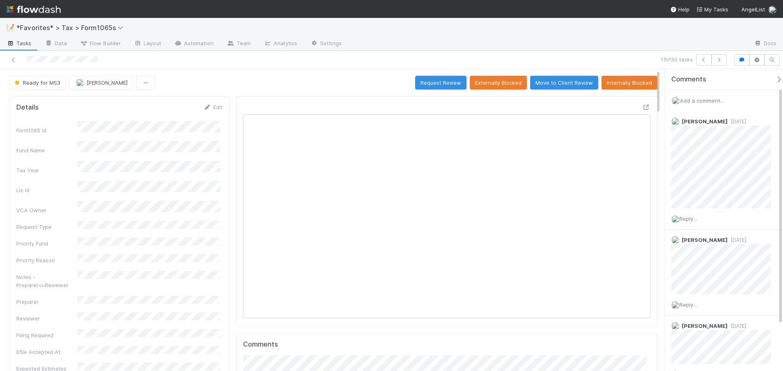
scroll to position [159, 397]
click at [642, 107] on icon at bounding box center [646, 107] width 8 height 5
click at [51, 82] on span "Ready for MS3" at bounding box center [36, 82] width 47 height 7
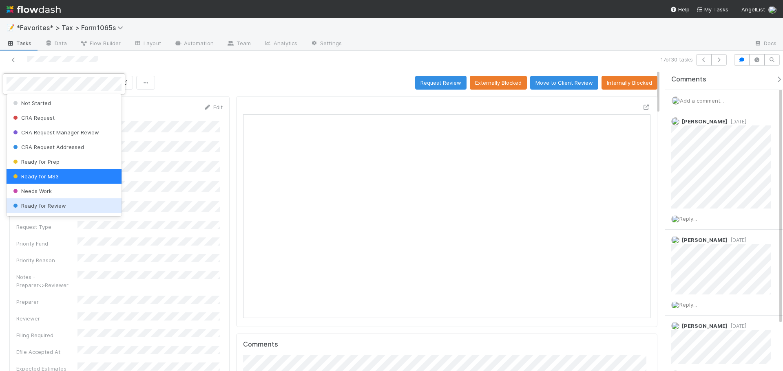
scroll to position [82, 0]
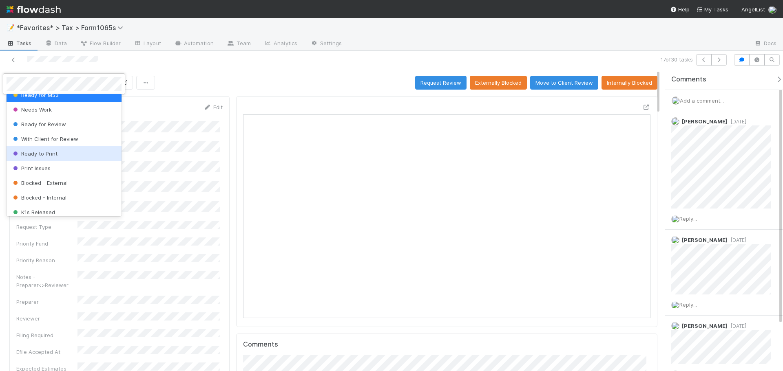
click at [51, 158] on div "Ready to Print" at bounding box center [64, 153] width 115 height 15
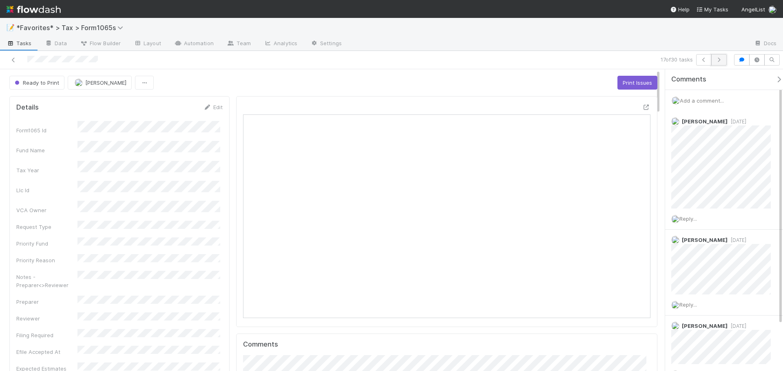
click at [721, 62] on button "button" at bounding box center [718, 59] width 15 height 11
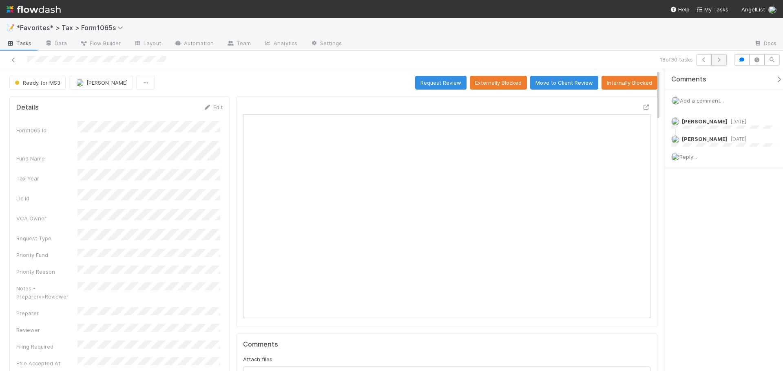
click at [720, 58] on icon "button" at bounding box center [719, 59] width 8 height 5
click at [719, 60] on icon "button" at bounding box center [719, 59] width 8 height 5
click at [722, 63] on button "button" at bounding box center [718, 59] width 15 height 11
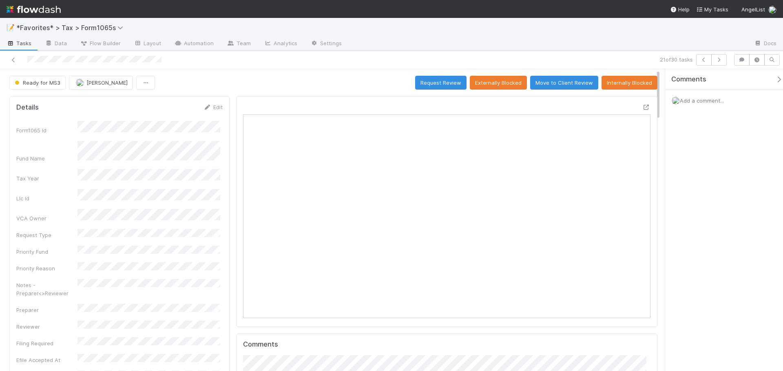
scroll to position [159, 397]
click at [371, 42] on div at bounding box center [547, 44] width 399 height 13
click at [726, 58] on button "button" at bounding box center [718, 59] width 15 height 11
drag, startPoint x: 645, startPoint y: 108, endPoint x: 640, endPoint y: 108, distance: 5.7
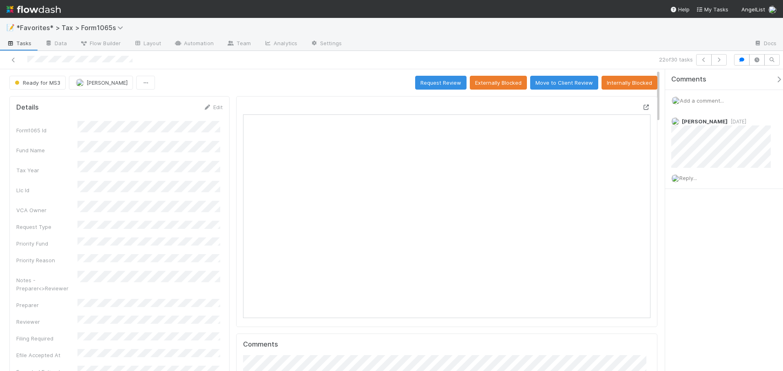
click at [645, 108] on div "Open in [GEOGRAPHIC_DATA]" at bounding box center [446, 211] width 421 height 231
click at [642, 108] on icon at bounding box center [646, 107] width 8 height 5
click at [723, 64] on button "button" at bounding box center [718, 59] width 15 height 11
click at [678, 199] on div "Comments Add a comment..." at bounding box center [724, 220] width 118 height 302
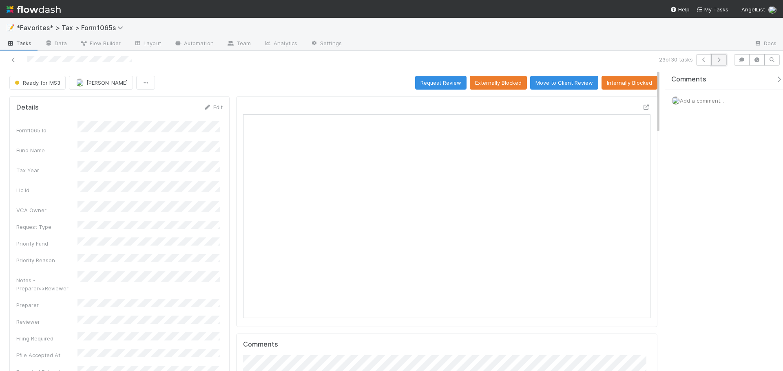
click at [722, 61] on icon "button" at bounding box center [719, 59] width 8 height 5
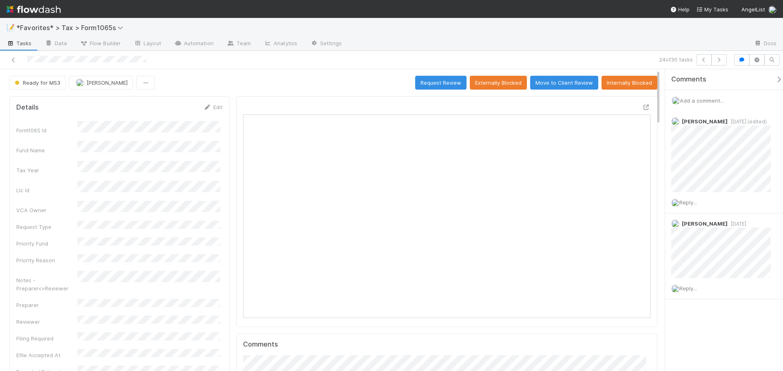
scroll to position [159, 397]
click at [642, 106] on icon at bounding box center [646, 107] width 8 height 5
click at [721, 62] on icon "button" at bounding box center [719, 59] width 8 height 5
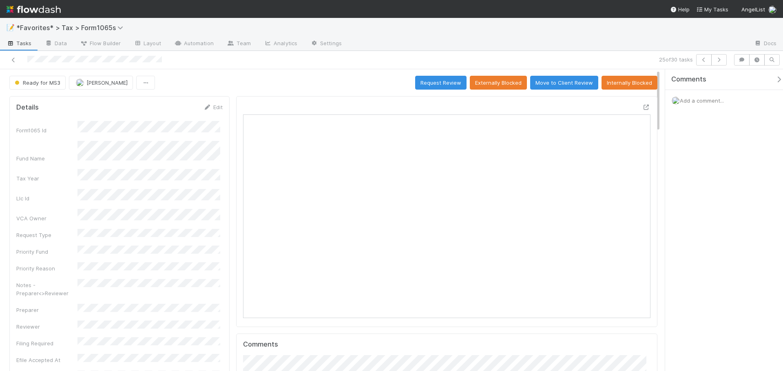
scroll to position [159, 397]
click at [388, 51] on div "📝 *Favorites* > Tax > Form1065s Tasks Data Flow Builder Layout Automation Team …" at bounding box center [391, 34] width 783 height 33
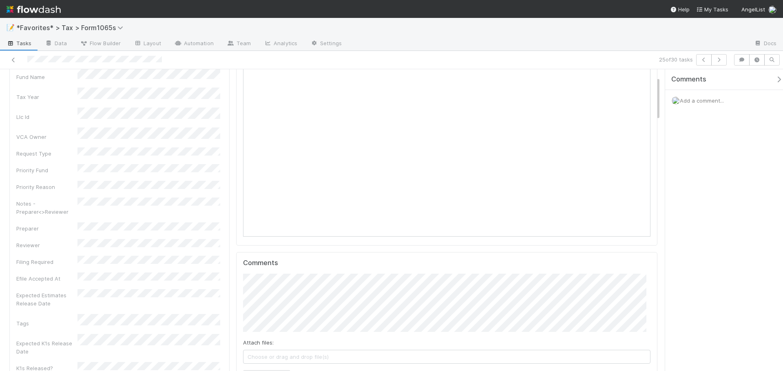
scroll to position [41, 0]
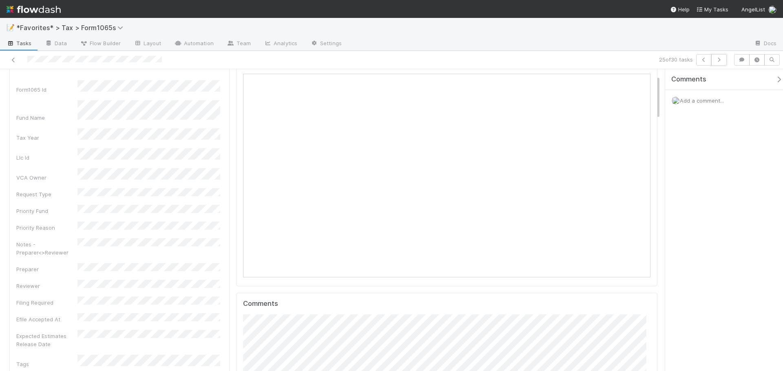
click at [716, 66] on div "25 of 30 tasks" at bounding box center [391, 60] width 783 height 18
click at [719, 60] on icon "button" at bounding box center [719, 59] width 8 height 5
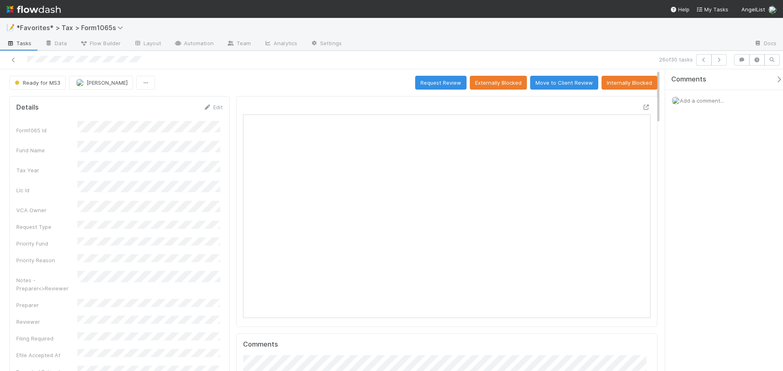
scroll to position [7, 7]
click at [720, 58] on icon "button" at bounding box center [719, 59] width 8 height 5
drag, startPoint x: 191, startPoint y: 137, endPoint x: 182, endPoint y: 97, distance: 41.3
click at [726, 56] on div "27 of 30 tasks" at bounding box center [549, 59] width 362 height 11
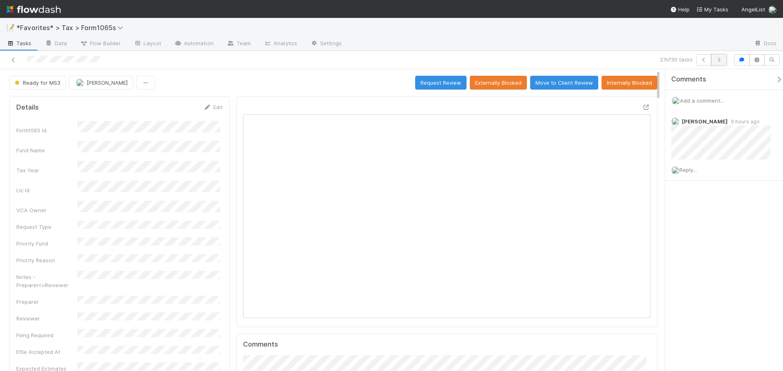
click at [719, 60] on icon "button" at bounding box center [719, 59] width 8 height 5
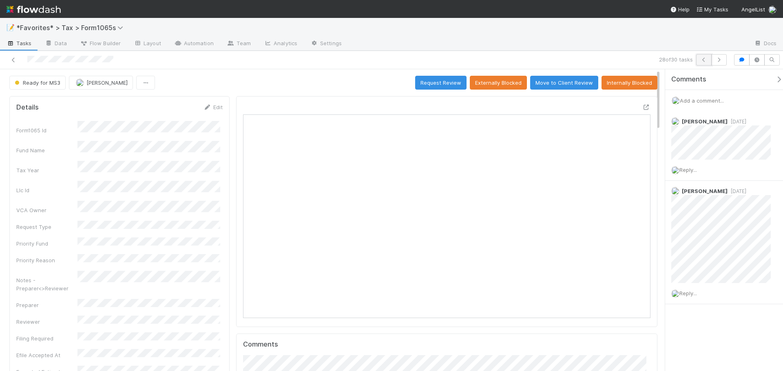
click at [698, 60] on button "button" at bounding box center [703, 59] width 15 height 11
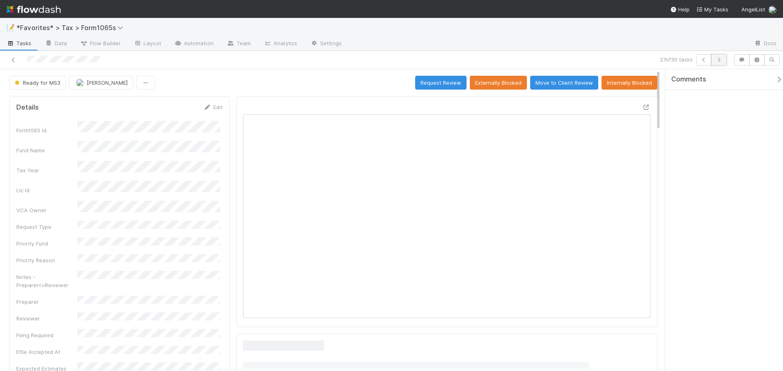
click at [721, 58] on icon "button" at bounding box center [719, 59] width 8 height 5
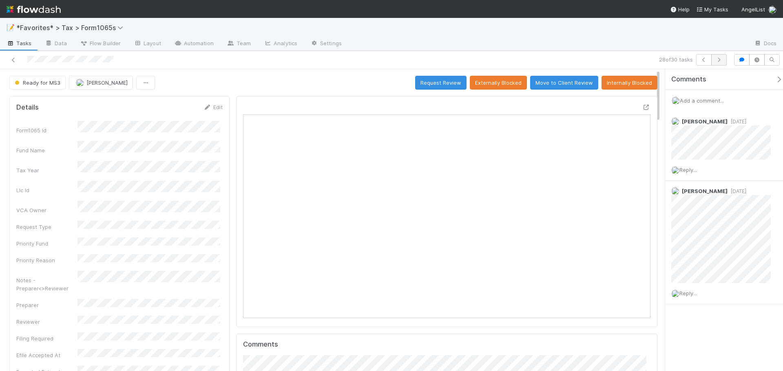
click at [726, 55] on div "28 of 30 tasks" at bounding box center [549, 59] width 362 height 11
click at [715, 57] on icon "button" at bounding box center [719, 59] width 8 height 5
click at [716, 59] on icon "button" at bounding box center [719, 59] width 8 height 5
click at [13, 62] on icon at bounding box center [13, 59] width 8 height 5
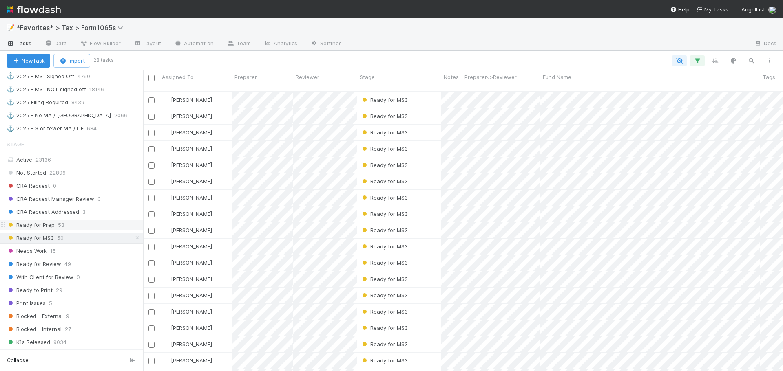
scroll to position [530, 0]
click at [88, 250] on div "Needs Work 15" at bounding box center [75, 250] width 137 height 10
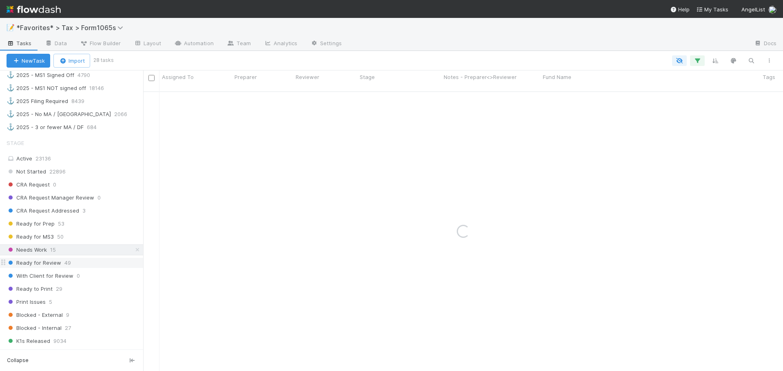
click at [89, 262] on div "Ready for Review 49" at bounding box center [75, 263] width 137 height 10
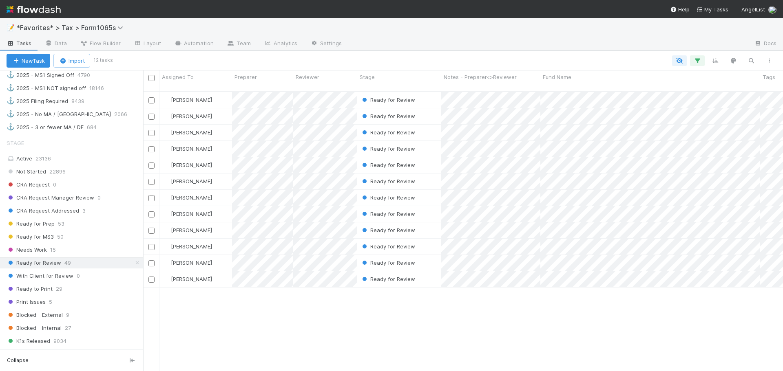
scroll to position [280, 634]
click at [446, 54] on div at bounding box center [391, 185] width 783 height 371
click at [427, 97] on div "Ready for Review" at bounding box center [399, 100] width 84 height 16
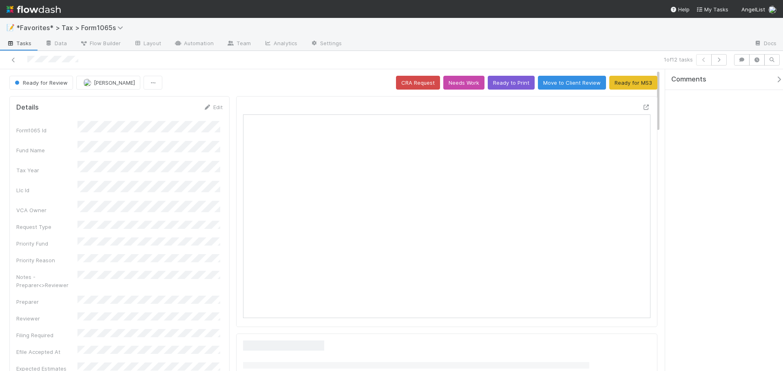
click at [645, 107] on div at bounding box center [446, 211] width 421 height 231
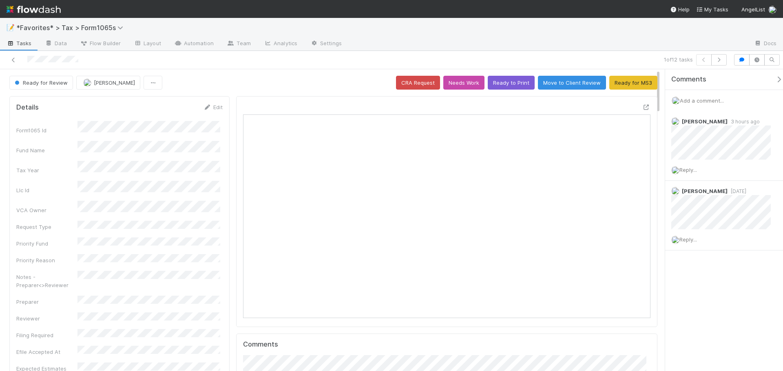
scroll to position [7, 7]
click at [455, 48] on div at bounding box center [547, 44] width 399 height 13
click at [699, 97] on div "Add a comment..." at bounding box center [727, 100] width 124 height 21
click at [712, 99] on span "Add a comment..." at bounding box center [702, 100] width 44 height 7
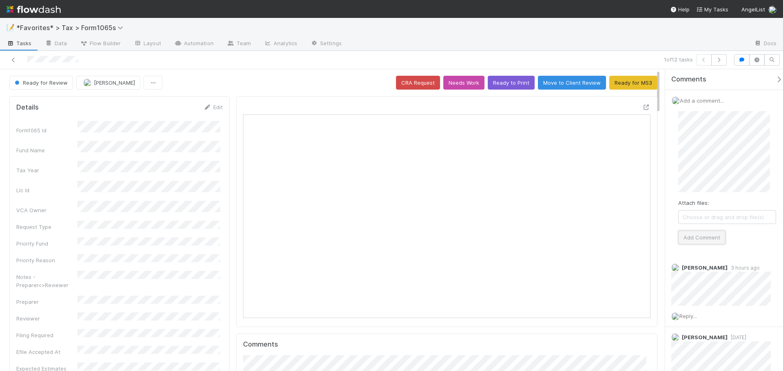
click at [711, 234] on button "Add Comment" at bounding box center [701, 238] width 47 height 14
click at [655, 36] on div "📝 *Favorites* > Tax > Form1065s" at bounding box center [391, 28] width 783 height 20
click at [720, 61] on icon "button" at bounding box center [719, 59] width 8 height 5
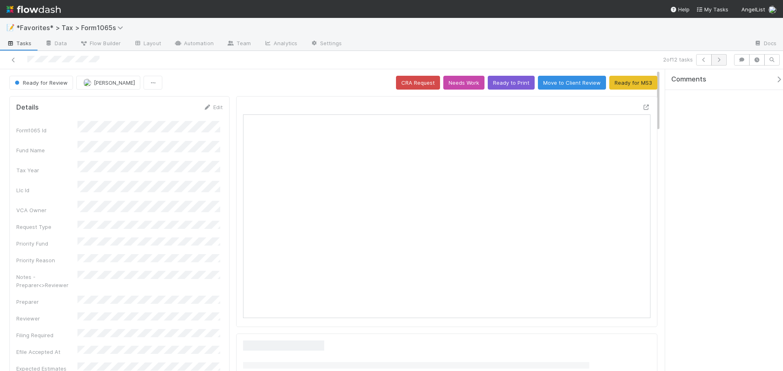
click at [723, 62] on button "button" at bounding box center [718, 59] width 15 height 11
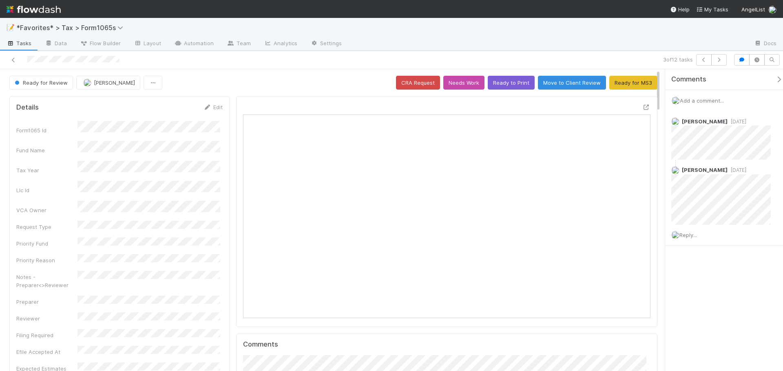
scroll to position [159, 397]
click at [474, 39] on div at bounding box center [547, 44] width 399 height 13
click at [561, 31] on div "📝 *Favorites* > Tax > Form1065s" at bounding box center [391, 28] width 783 height 20
click at [718, 60] on icon "button" at bounding box center [719, 59] width 8 height 5
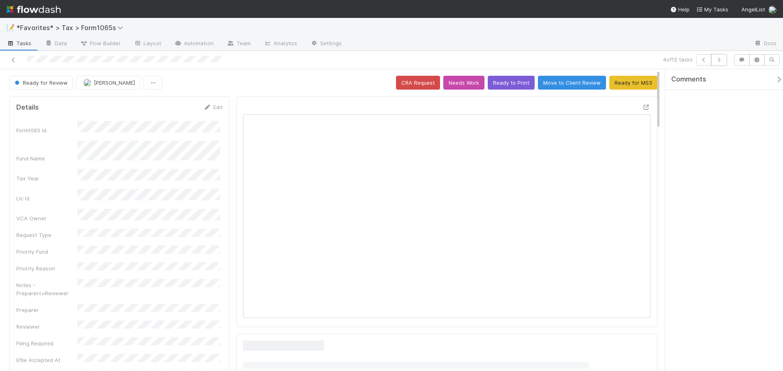
click at [718, 60] on icon "button" at bounding box center [719, 59] width 8 height 5
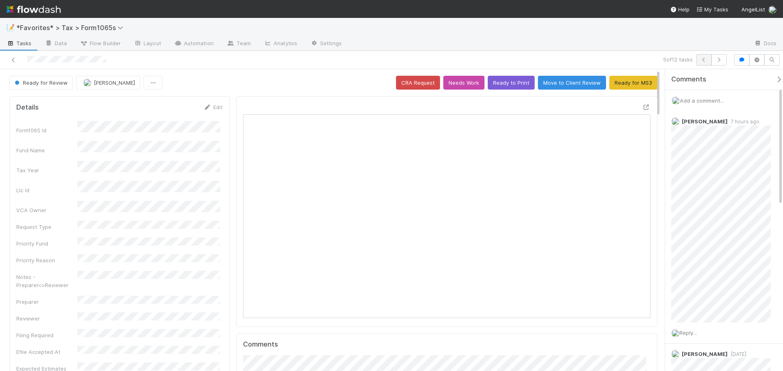
scroll to position [159, 397]
click at [722, 60] on icon "button" at bounding box center [719, 59] width 8 height 5
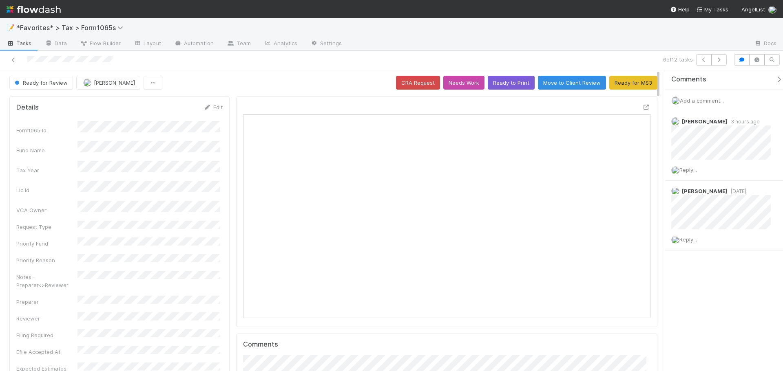
scroll to position [159, 397]
click at [642, 106] on icon at bounding box center [646, 107] width 8 height 5
click at [515, 84] on button "Ready to Print" at bounding box center [511, 83] width 47 height 14
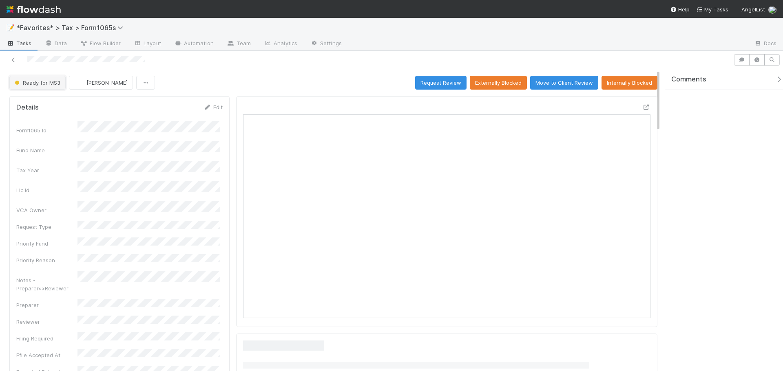
click at [47, 90] on button "Ready for MS3" at bounding box center [37, 83] width 56 height 14
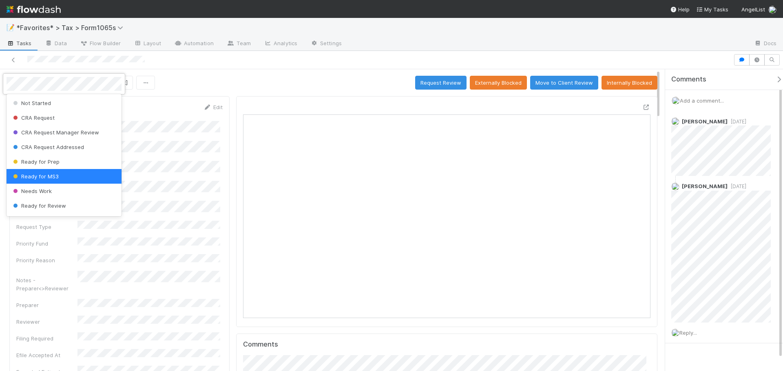
scroll to position [101, 0]
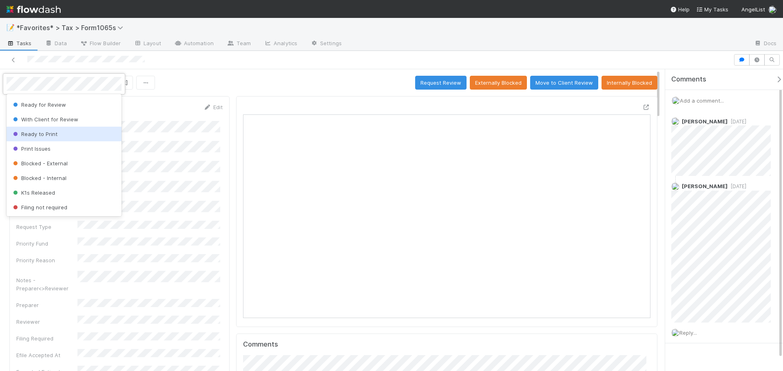
click at [46, 137] on div "Ready to Print" at bounding box center [64, 134] width 115 height 15
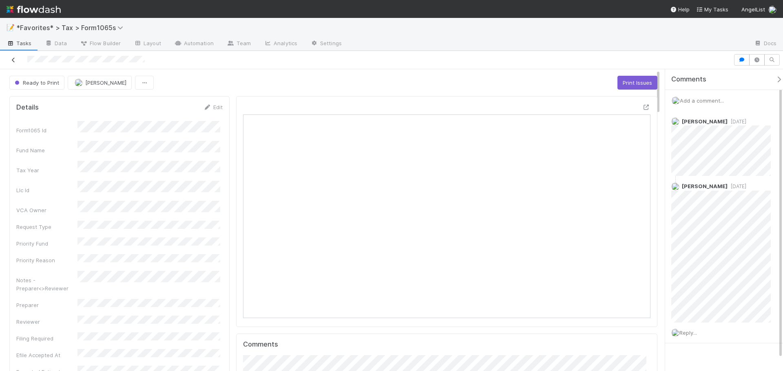
click at [14, 60] on icon at bounding box center [13, 59] width 8 height 5
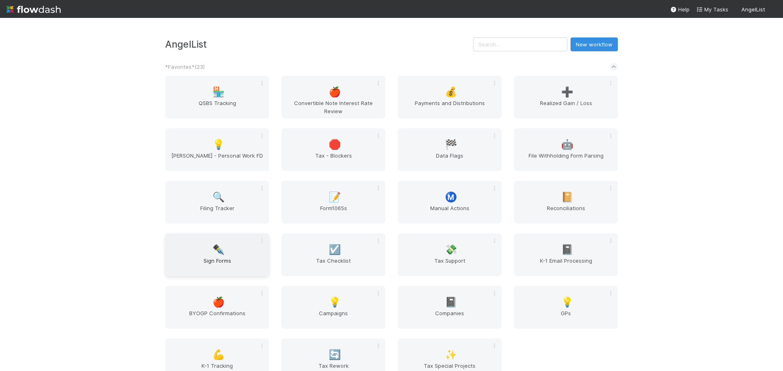
click at [220, 249] on span "✒️" at bounding box center [218, 250] width 12 height 11
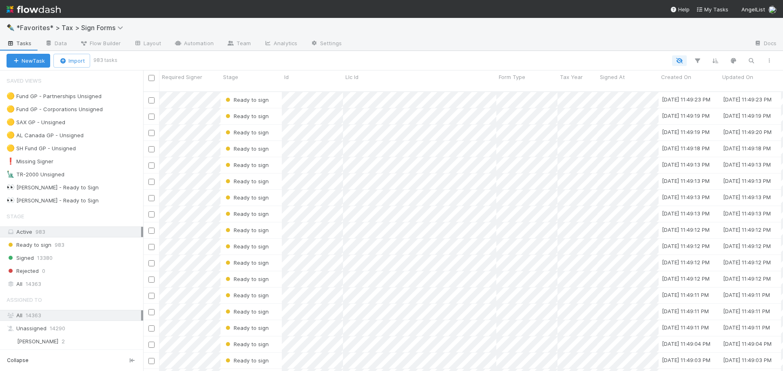
scroll to position [280, 634]
click at [58, 14] on img at bounding box center [34, 9] width 54 height 14
click at [58, 11] on img at bounding box center [34, 9] width 54 height 14
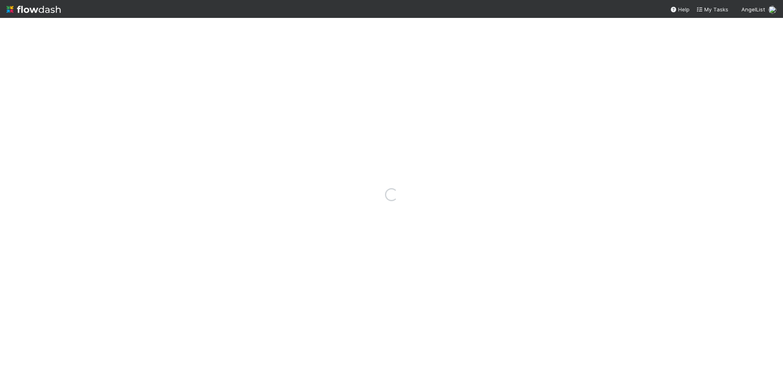
click at [58, 11] on img at bounding box center [34, 9] width 54 height 14
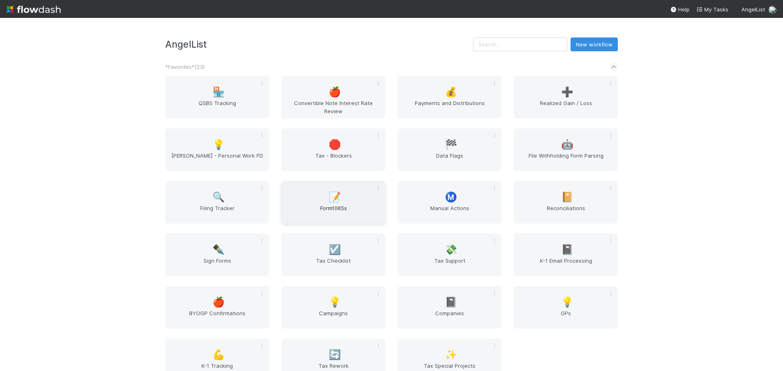
click at [358, 198] on div "📝 Form1065s" at bounding box center [333, 202] width 104 height 43
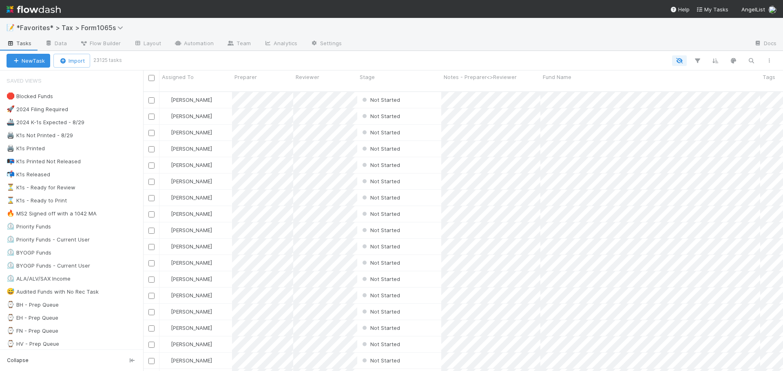
scroll to position [280, 634]
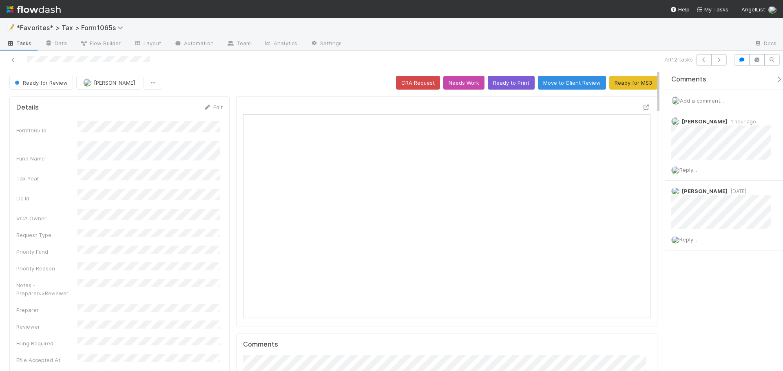
scroll to position [159, 397]
click at [583, 58] on div "7 of 12 tasks" at bounding box center [549, 59] width 362 height 11
click at [716, 60] on icon "button" at bounding box center [719, 59] width 8 height 5
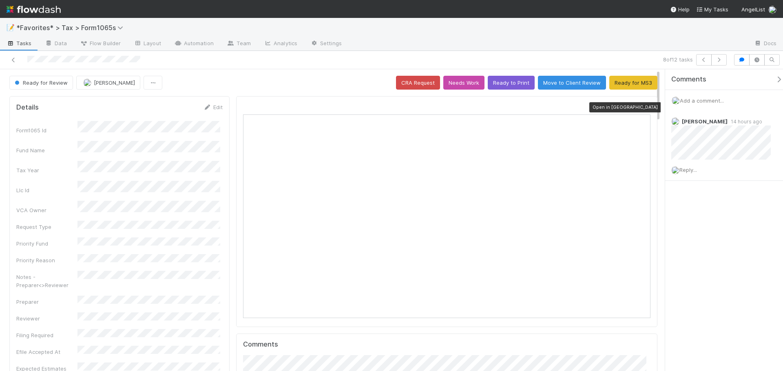
scroll to position [159, 397]
click at [642, 109] on icon at bounding box center [646, 107] width 8 height 5
drag, startPoint x: 509, startPoint y: 83, endPoint x: 506, endPoint y: 96, distance: 13.0
click at [508, 86] on button "Ready to Print" at bounding box center [511, 83] width 47 height 14
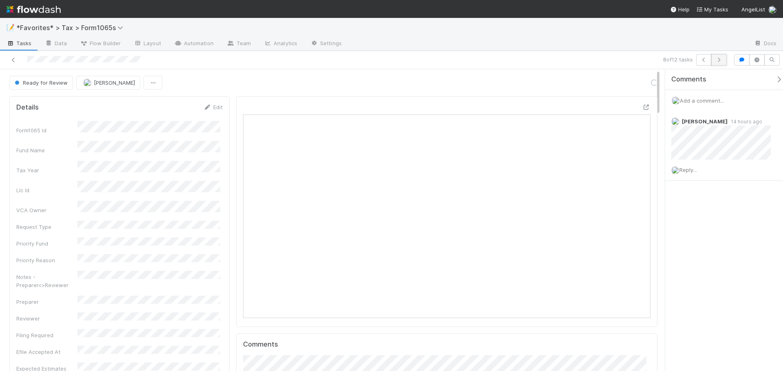
click at [720, 61] on icon "button" at bounding box center [719, 59] width 8 height 5
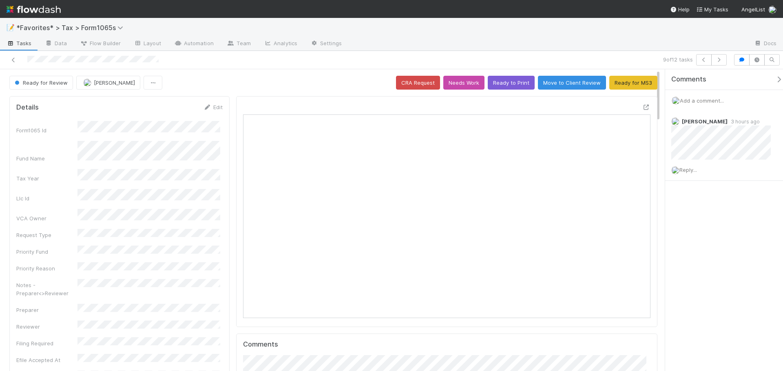
scroll to position [159, 198]
click at [442, 51] on div "9 of 12 tasks" at bounding box center [391, 60] width 783 height 18
click at [642, 106] on icon at bounding box center [646, 107] width 8 height 5
click at [719, 62] on button "button" at bounding box center [718, 59] width 15 height 11
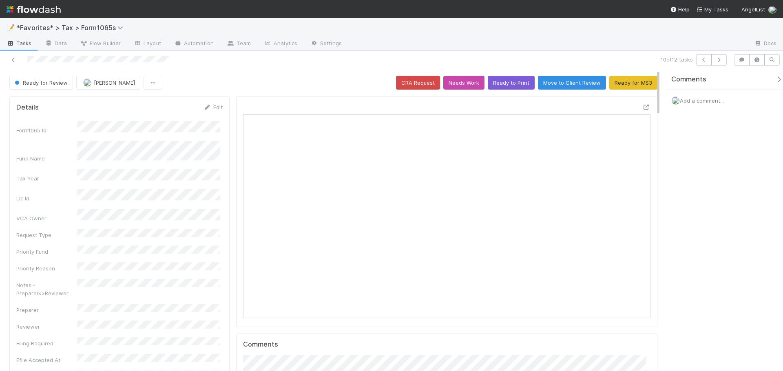
click at [9, 61] on div at bounding box center [185, 59] width 365 height 11
click at [14, 59] on icon at bounding box center [13, 59] width 8 height 5
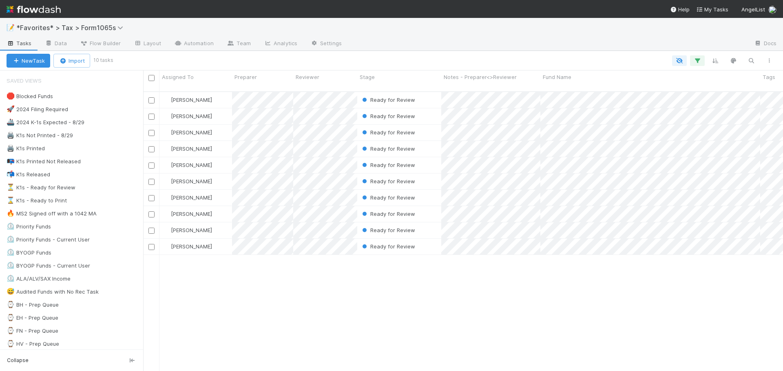
scroll to position [280, 634]
click at [115, 136] on div "🖨️ K1s Not Printed - 8/29 205" at bounding box center [75, 135] width 137 height 10
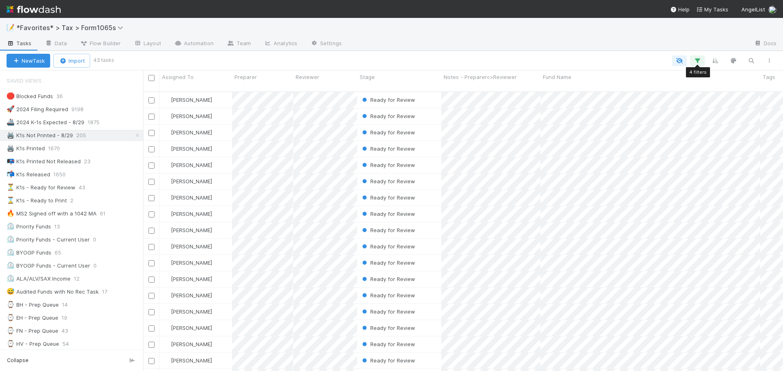
scroll to position [280, 634]
click at [694, 64] on icon "button" at bounding box center [697, 60] width 8 height 7
click at [536, 45] on div "4 filters Reset Filters If Filing Required is and Tax Year = 2024 and Printed K…" at bounding box center [391, 185] width 783 height 371
click at [105, 152] on div "🖨️ K1s Printed 1670" at bounding box center [75, 148] width 137 height 10
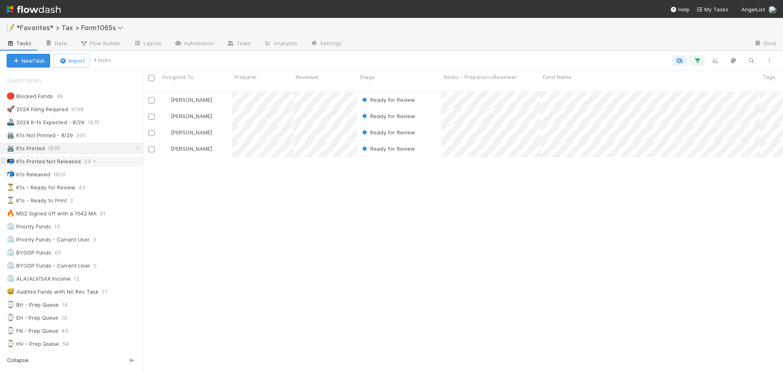
scroll to position [280, 634]
click at [104, 185] on div "⏳ K1s - Ready for Review 43" at bounding box center [75, 188] width 137 height 10
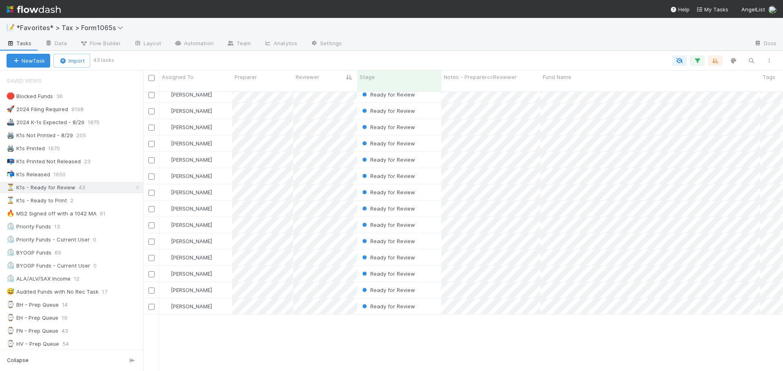
scroll to position [217, 0]
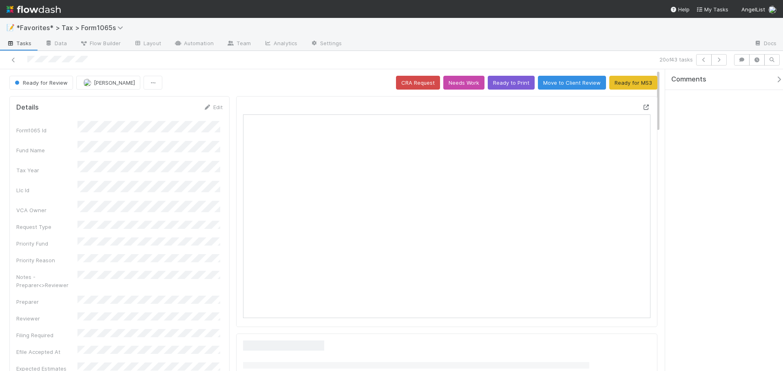
click at [642, 108] on icon at bounding box center [646, 107] width 8 height 5
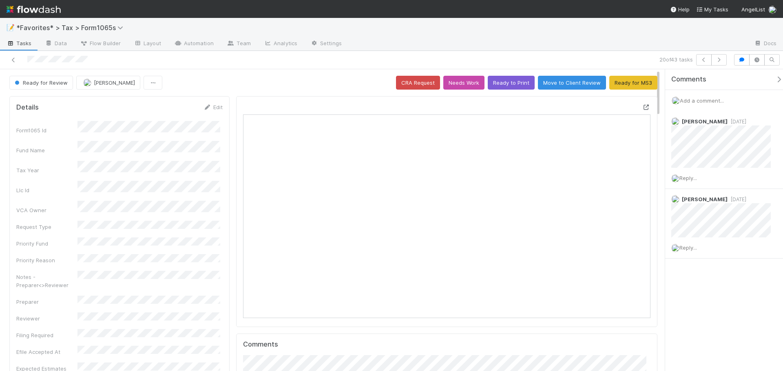
scroll to position [159, 198]
click at [642, 106] on icon at bounding box center [646, 107] width 8 height 5
